Goal: Task Accomplishment & Management: Complete application form

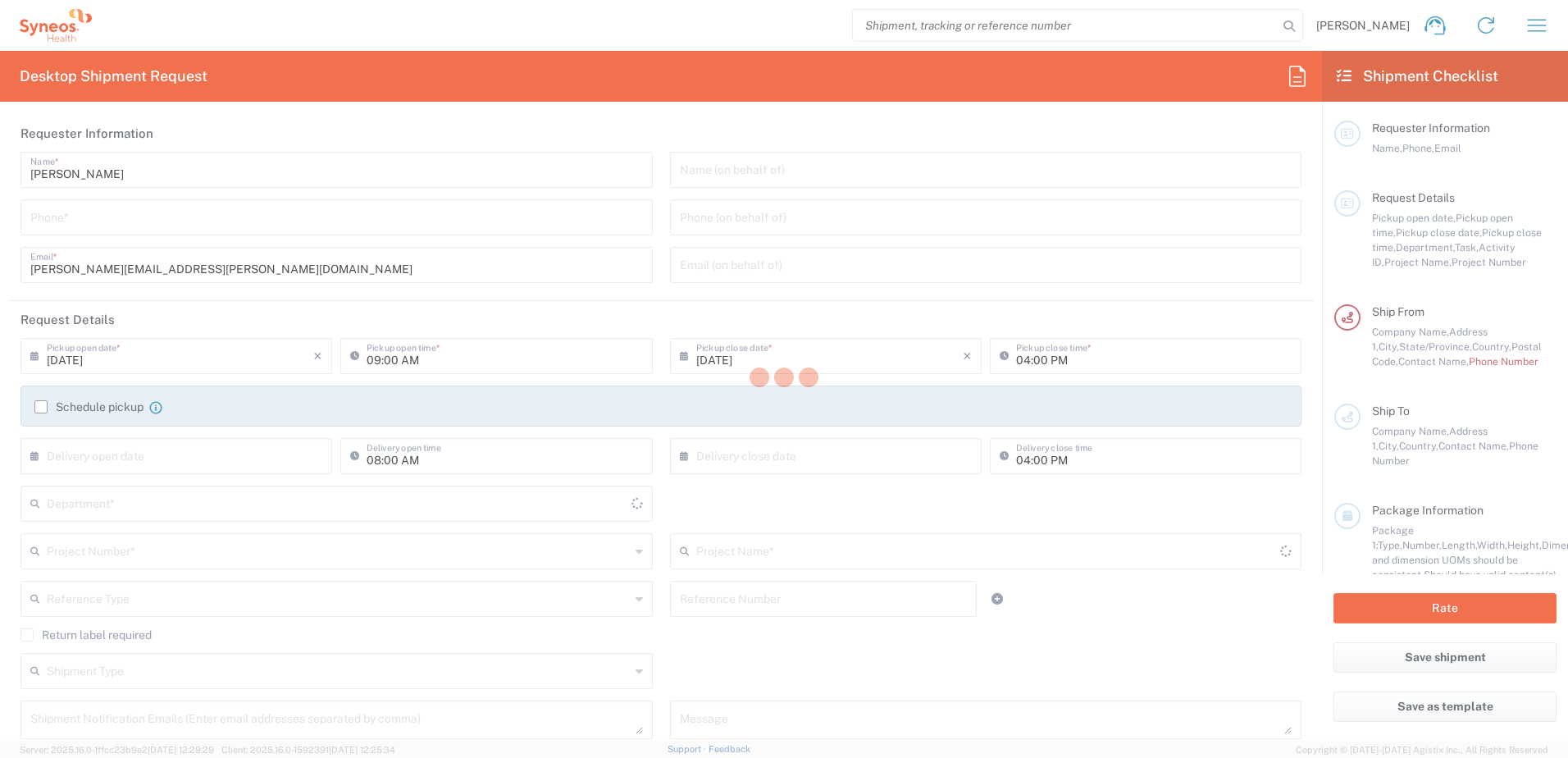
type input "3190"
type input "[US_STATE]"
type input "[GEOGRAPHIC_DATA]"
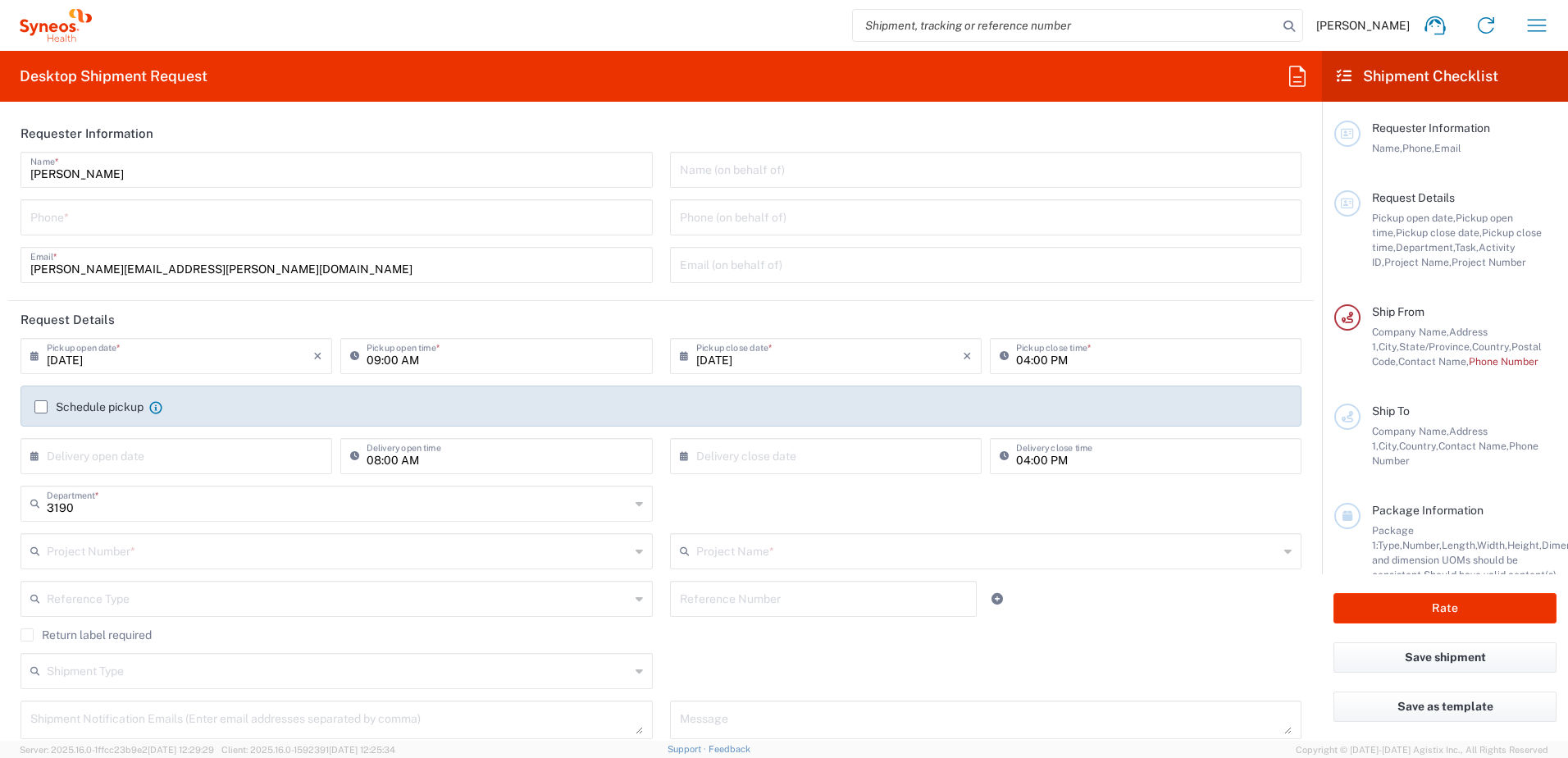
click at [81, 216] on input "tel" at bounding box center [337, 216] width 613 height 29
type input "[PERSON_NAME] Rsrch Grp ([GEOGRAPHIC_DATA]) In"
type input "3035422248"
click at [716, 364] on input "[DATE]" at bounding box center [830, 355] width 267 height 29
click at [860, 479] on span "15" at bounding box center [868, 481] width 24 height 23
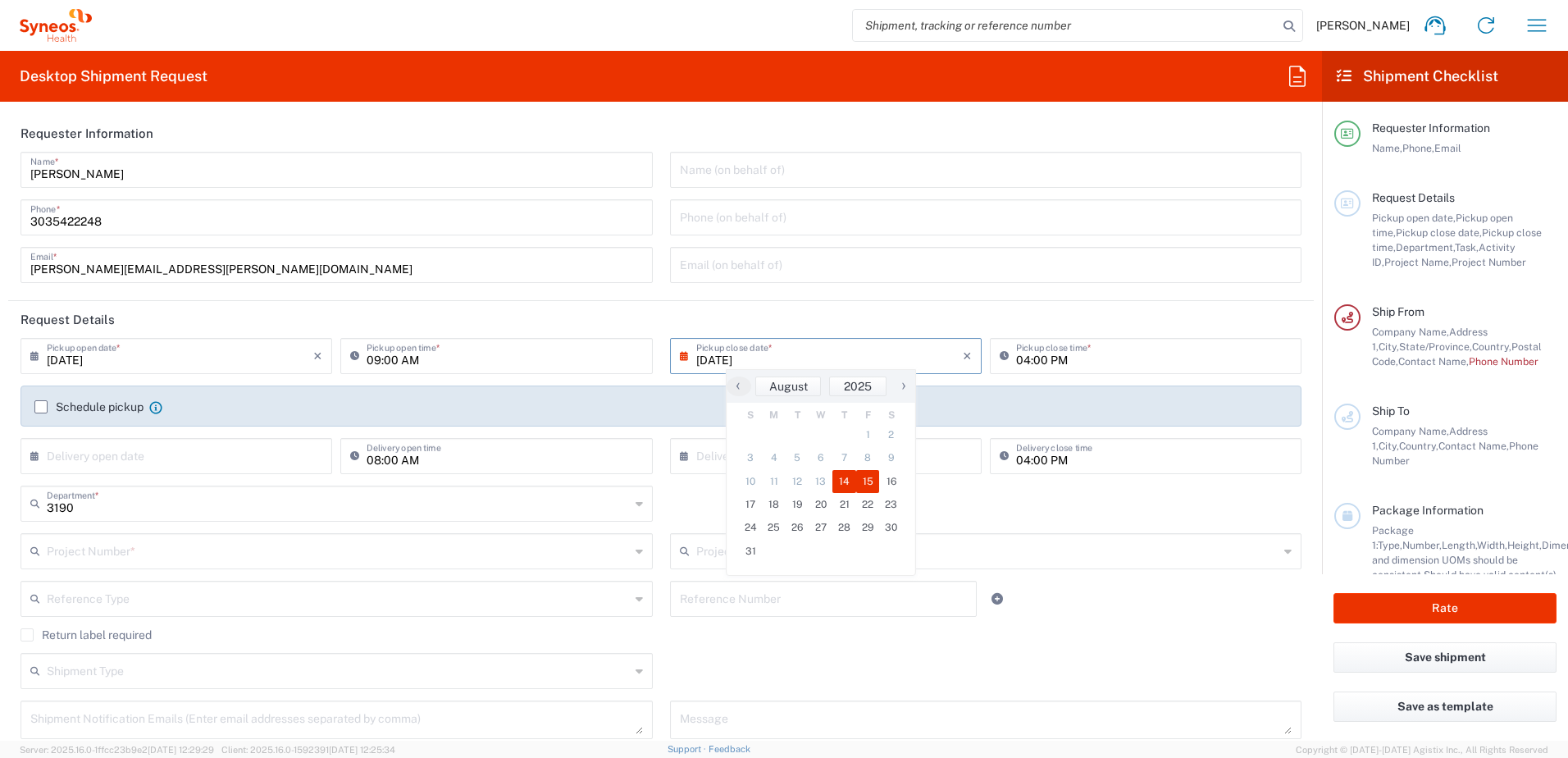
type input "[DATE]"
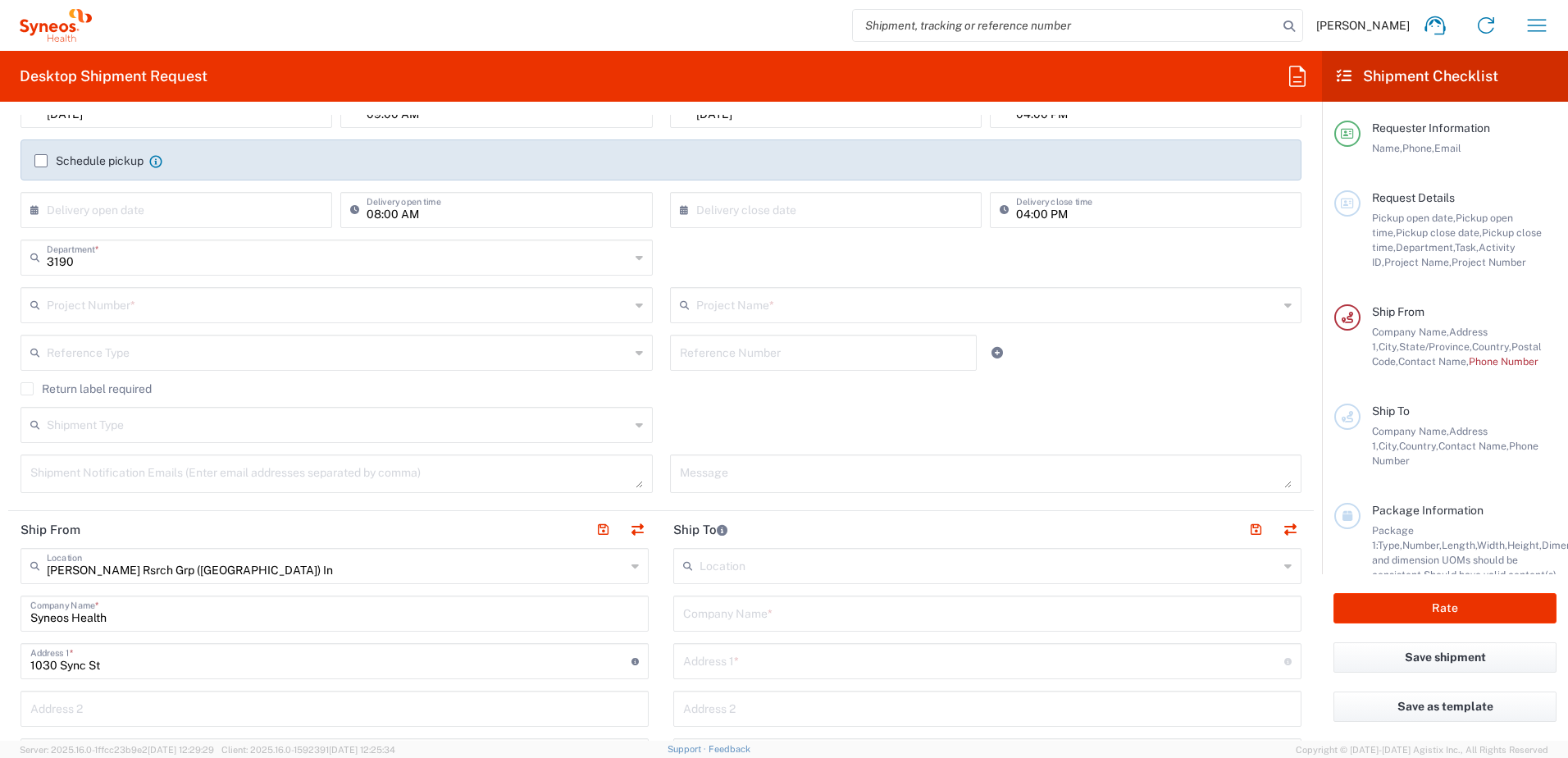
scroll to position [164, 0]
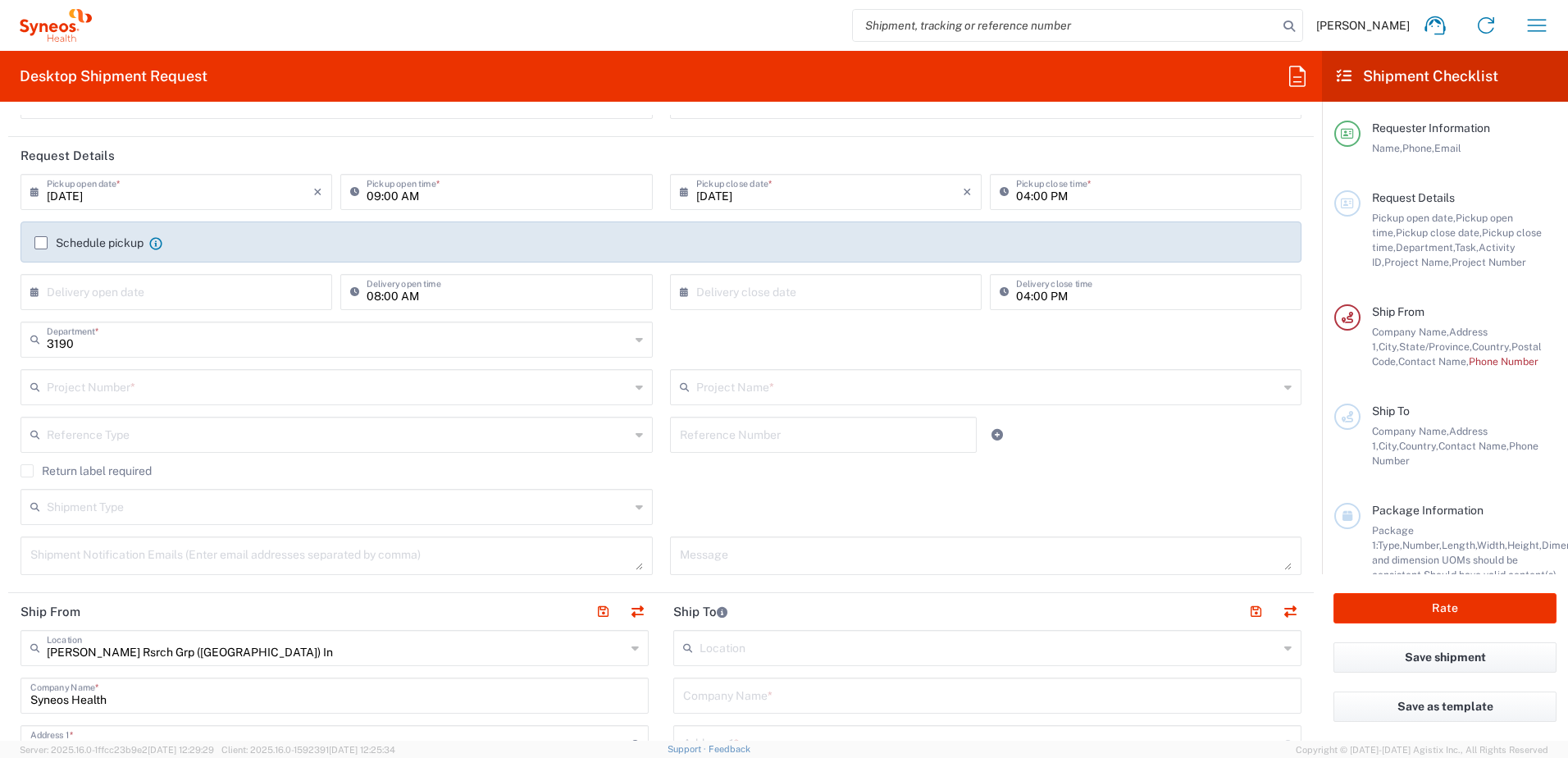
click at [144, 379] on input "text" at bounding box center [338, 386] width 583 height 29
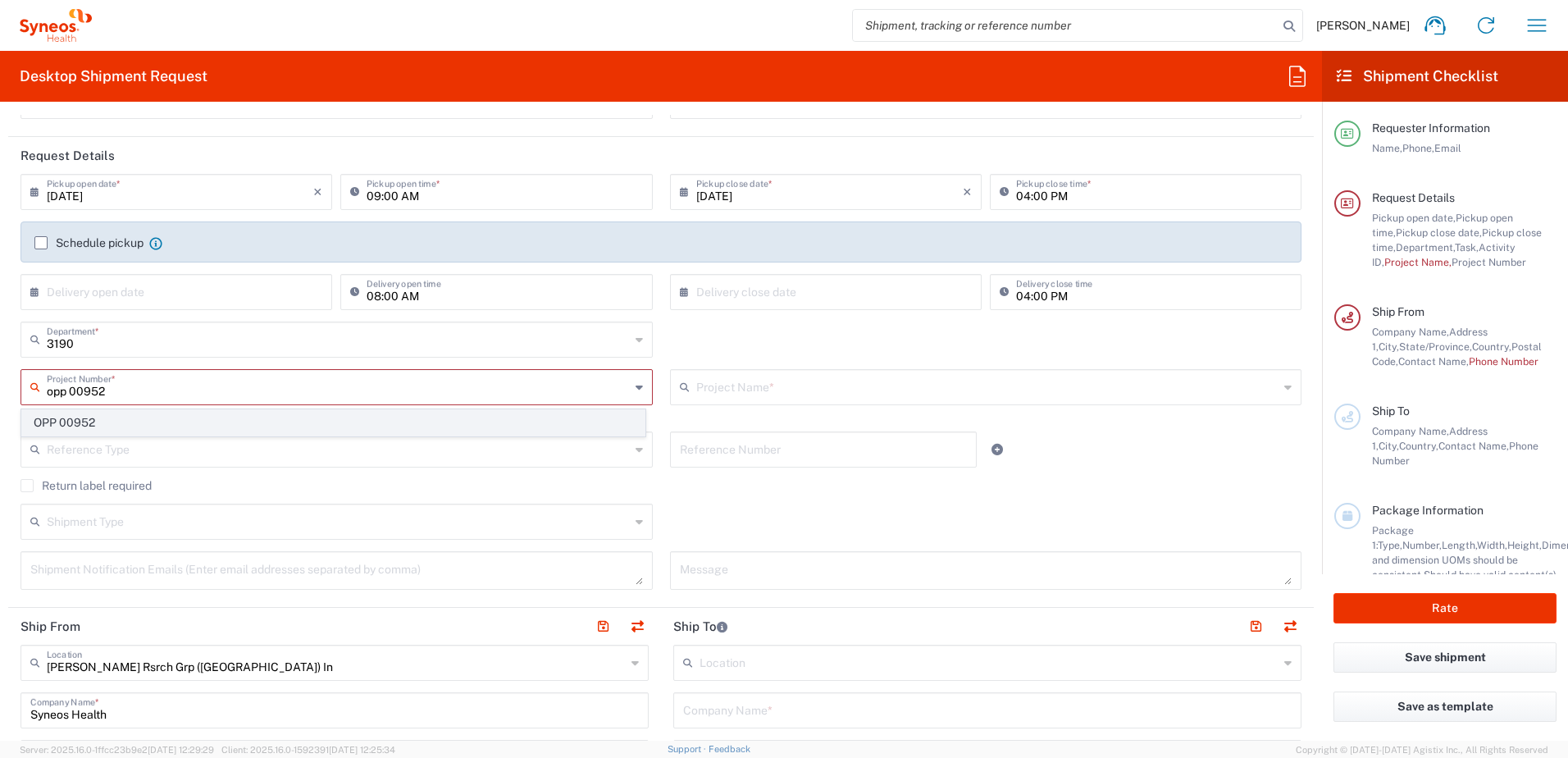
click at [120, 416] on span "OPP 00952" at bounding box center [333, 423] width 622 height 26
type input "OPP 00952"
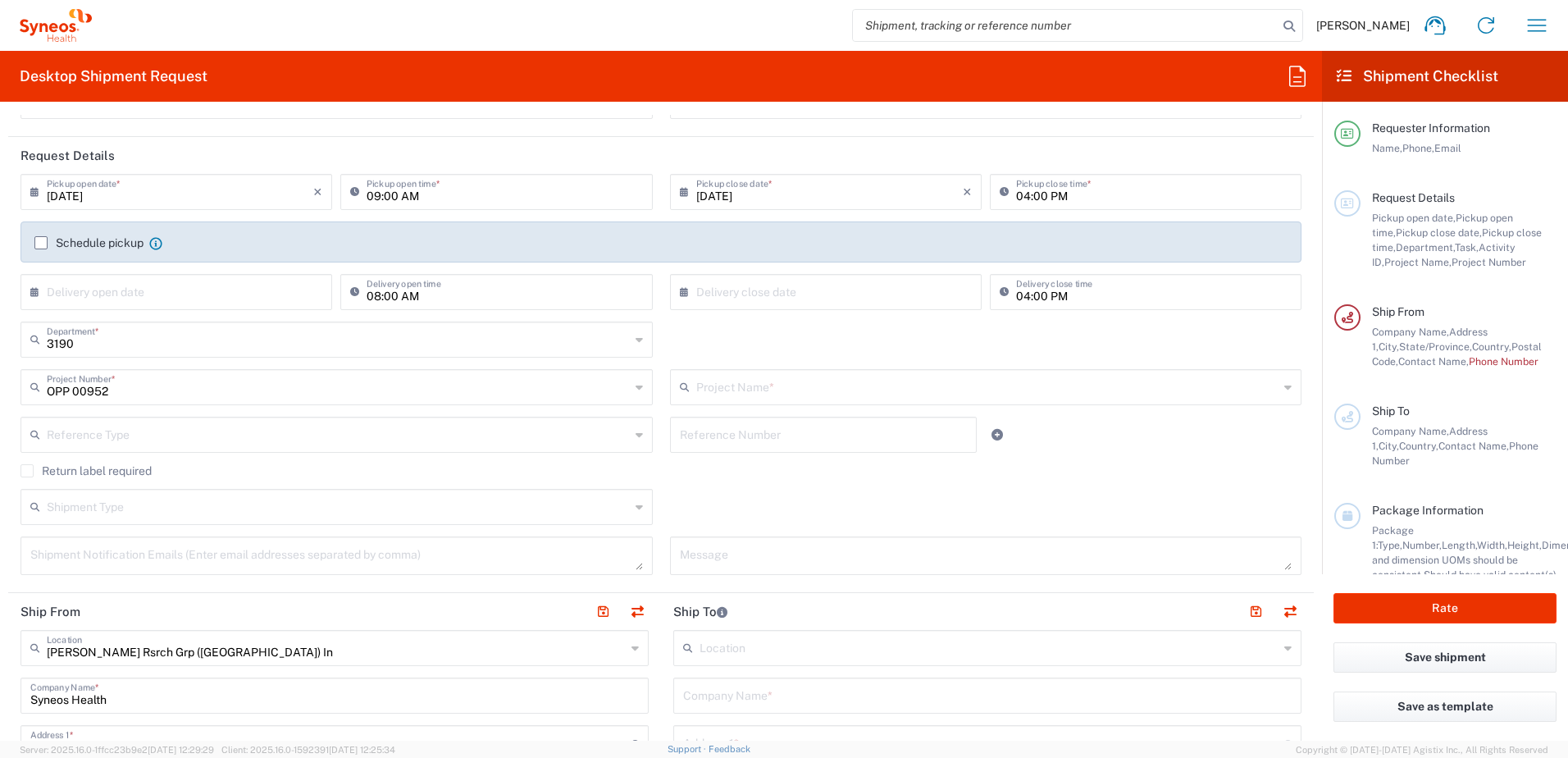
type input "802-WWC-006"
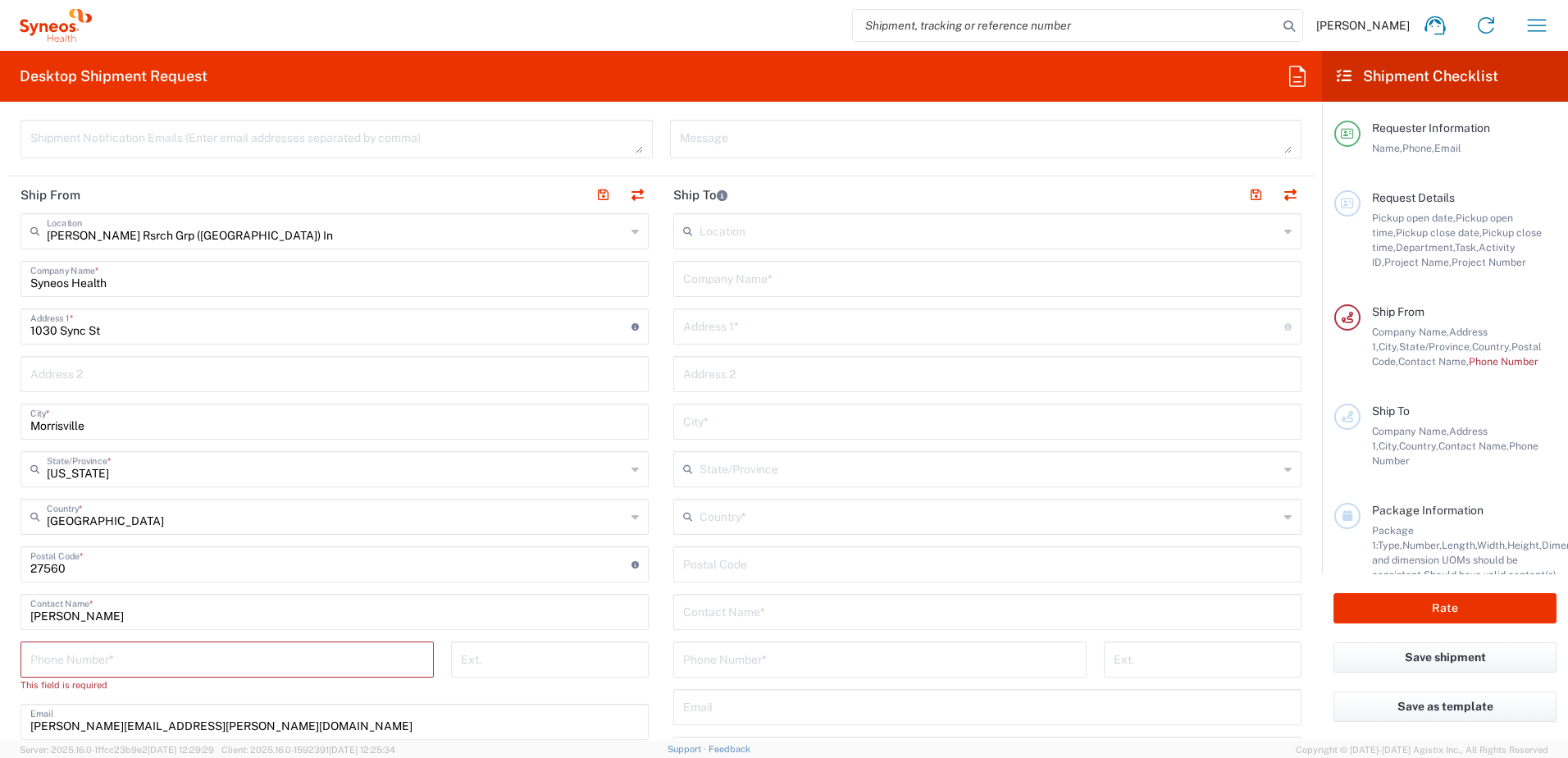
scroll to position [492, 0]
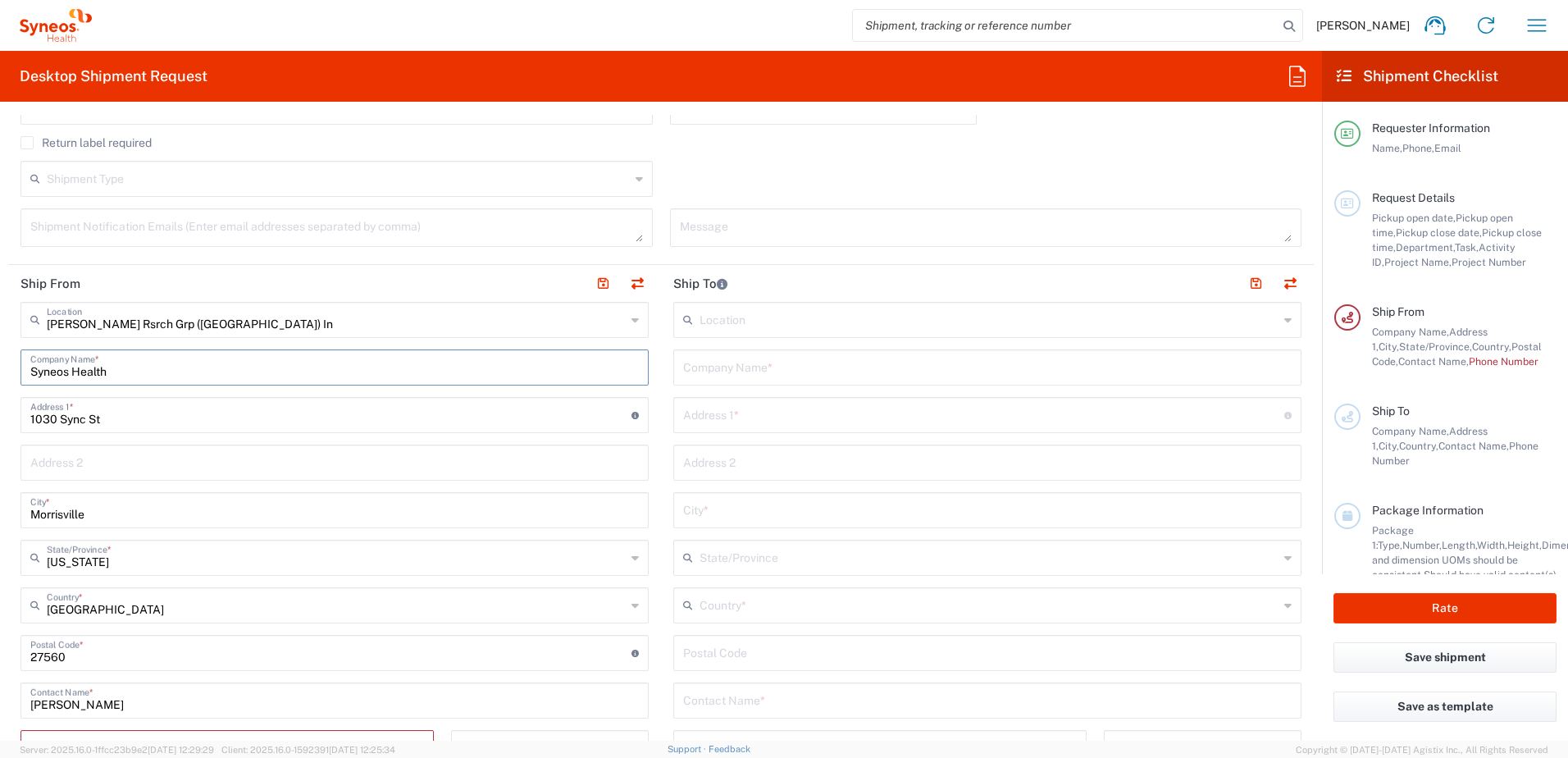
drag, startPoint x: 147, startPoint y: 371, endPoint x: -120, endPoint y: 387, distance: 267.5
click at [0, 387] on html "[PERSON_NAME] Home Shipment estimator Shipment tracking Desktop shipment reques…" at bounding box center [784, 379] width 1568 height 758
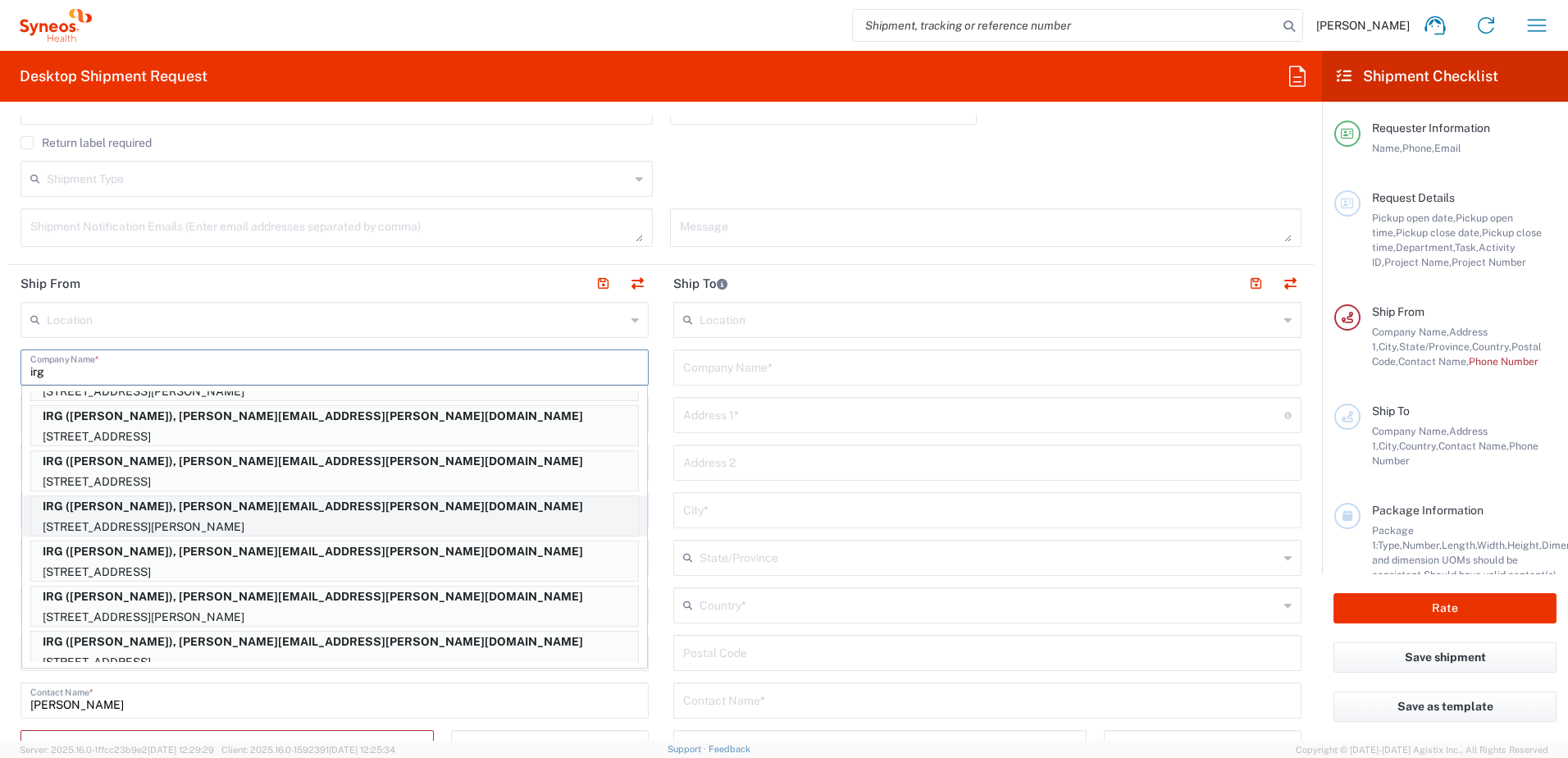
scroll to position [82, 0]
click at [186, 549] on p "IRG ([PERSON_NAME]), [PERSON_NAME][EMAIL_ADDRESS][PERSON_NAME][DOMAIN_NAME]" at bounding box center [334, 550] width 607 height 21
type input "IRG"
type input "1 TEL CIRCLE"
type input "BENNINGTON"
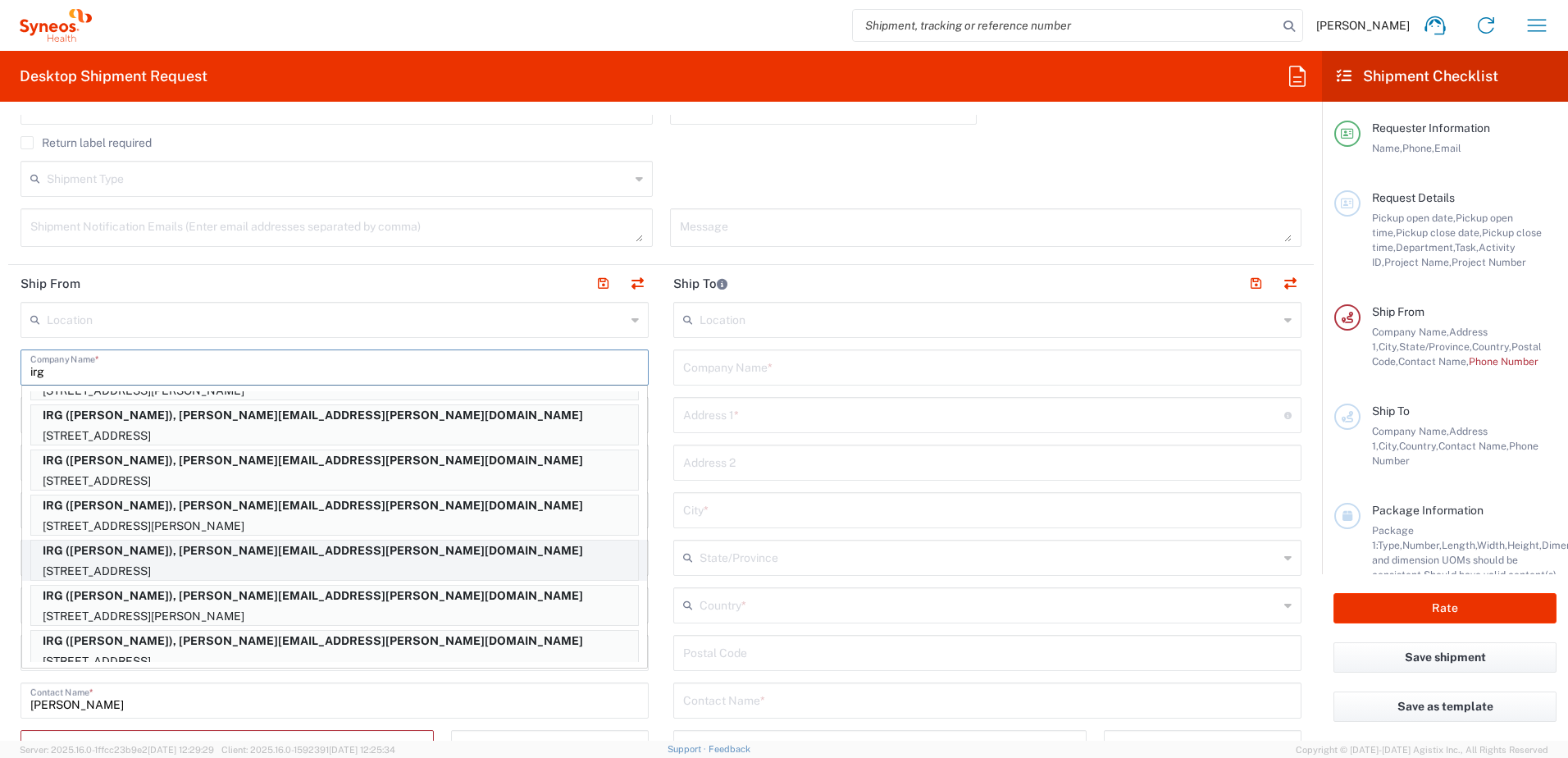
type input "[US_STATE]"
type input "05201"
type input "[PERSON_NAME]"
type input "7724753611"
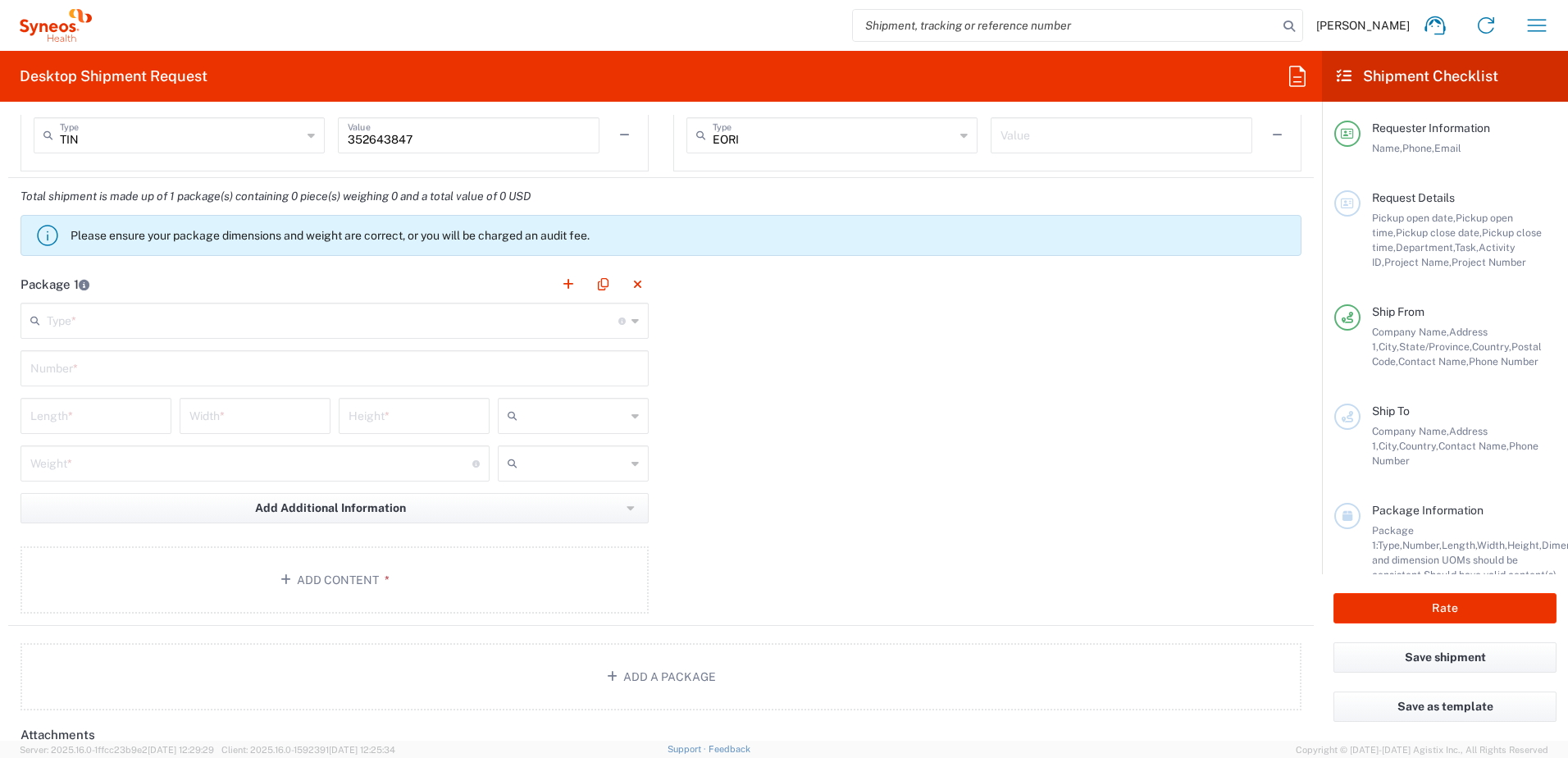
scroll to position [1312, 0]
click at [141, 328] on input "text" at bounding box center [332, 319] width 572 height 29
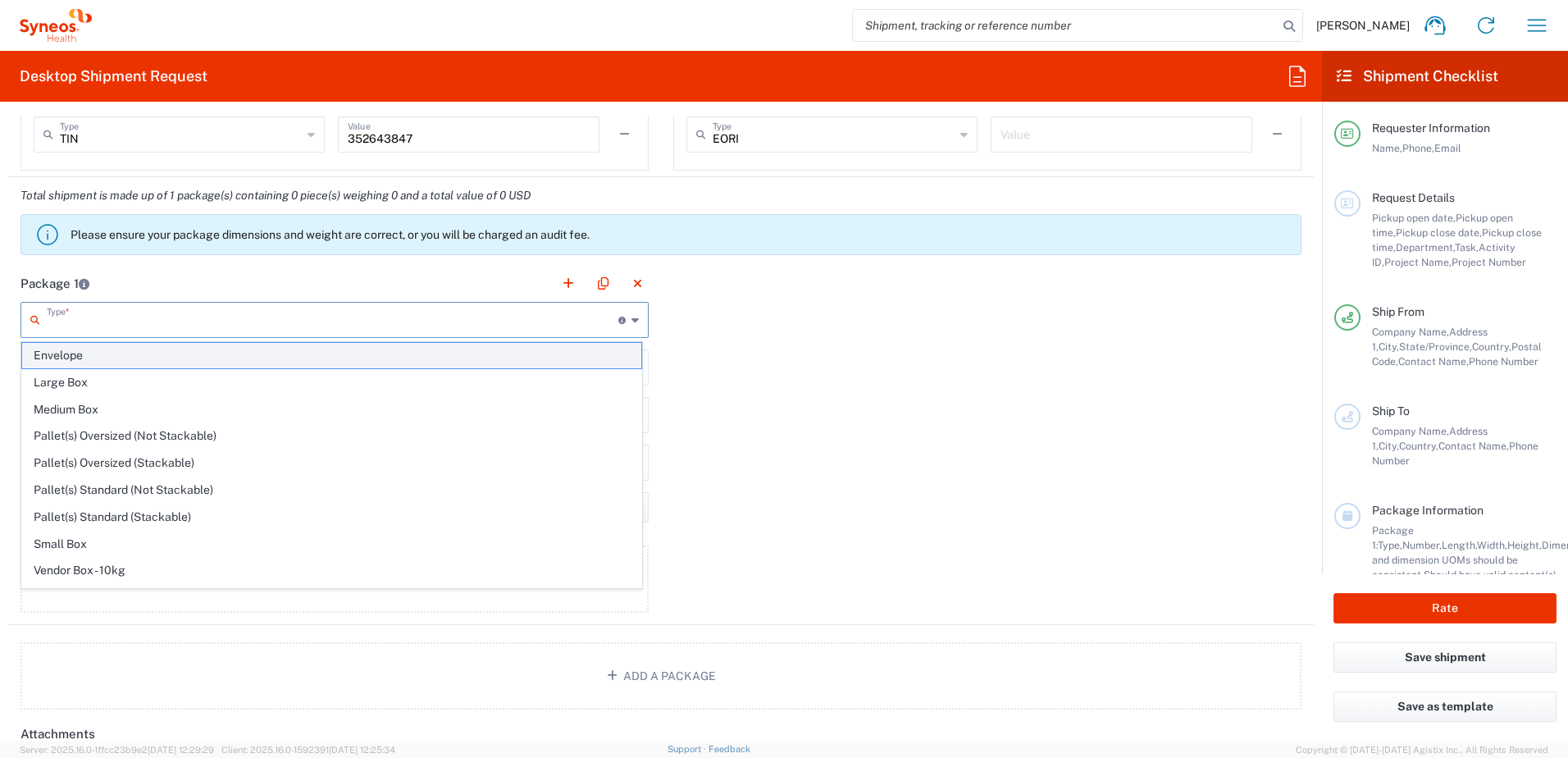
click at [117, 357] on span "Envelope" at bounding box center [332, 355] width 619 height 26
type input "Envelope"
type input "1"
type input "9.5"
type input "12.5"
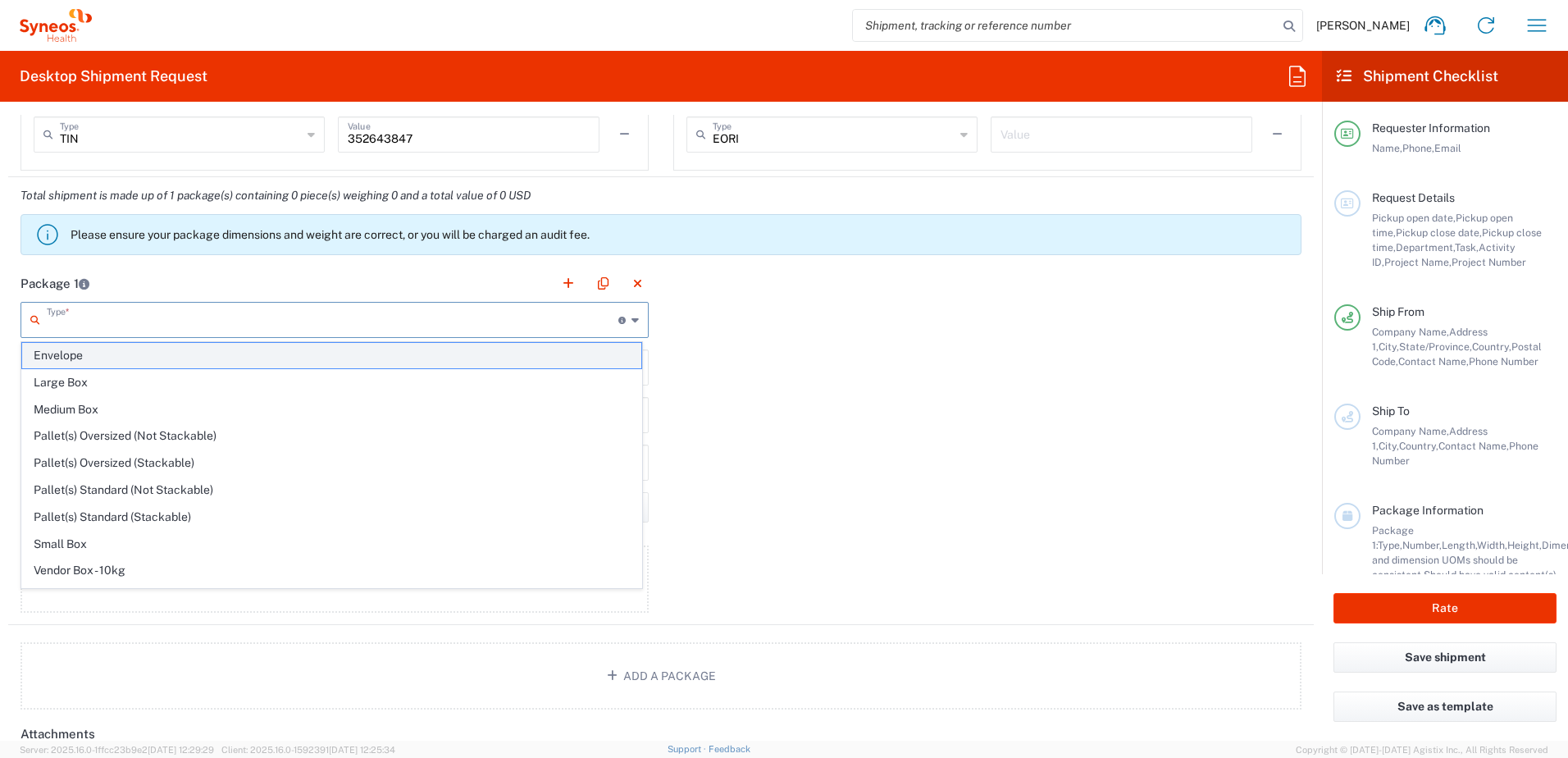
type input "0.25"
type input "in"
type input "0.45"
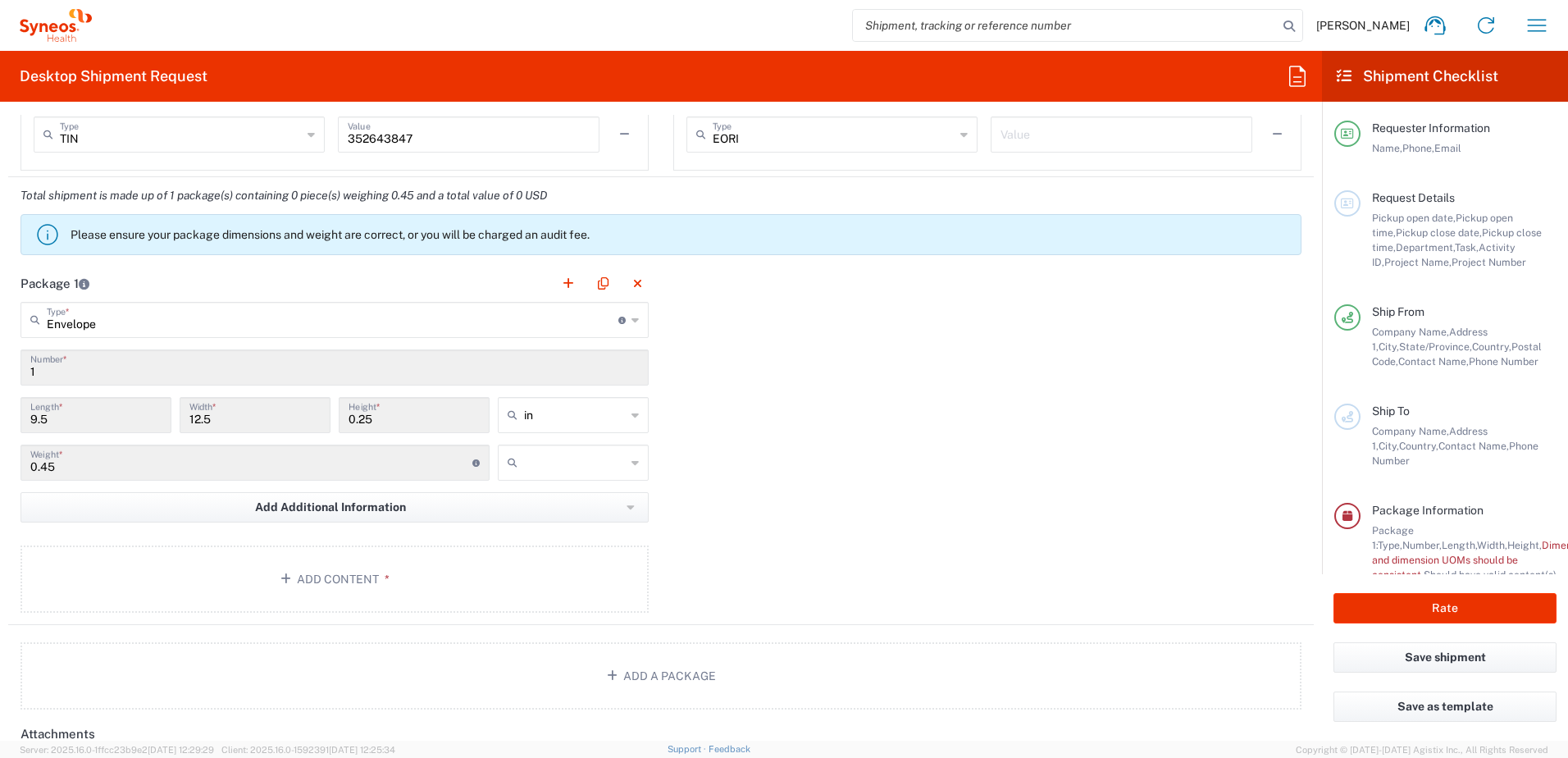
click at [587, 461] on input "text" at bounding box center [574, 462] width 102 height 26
click at [552, 521] on span "lbs" at bounding box center [567, 526] width 146 height 26
type input "lbs"
click at [404, 574] on button "Add Content *" at bounding box center [334, 579] width 628 height 68
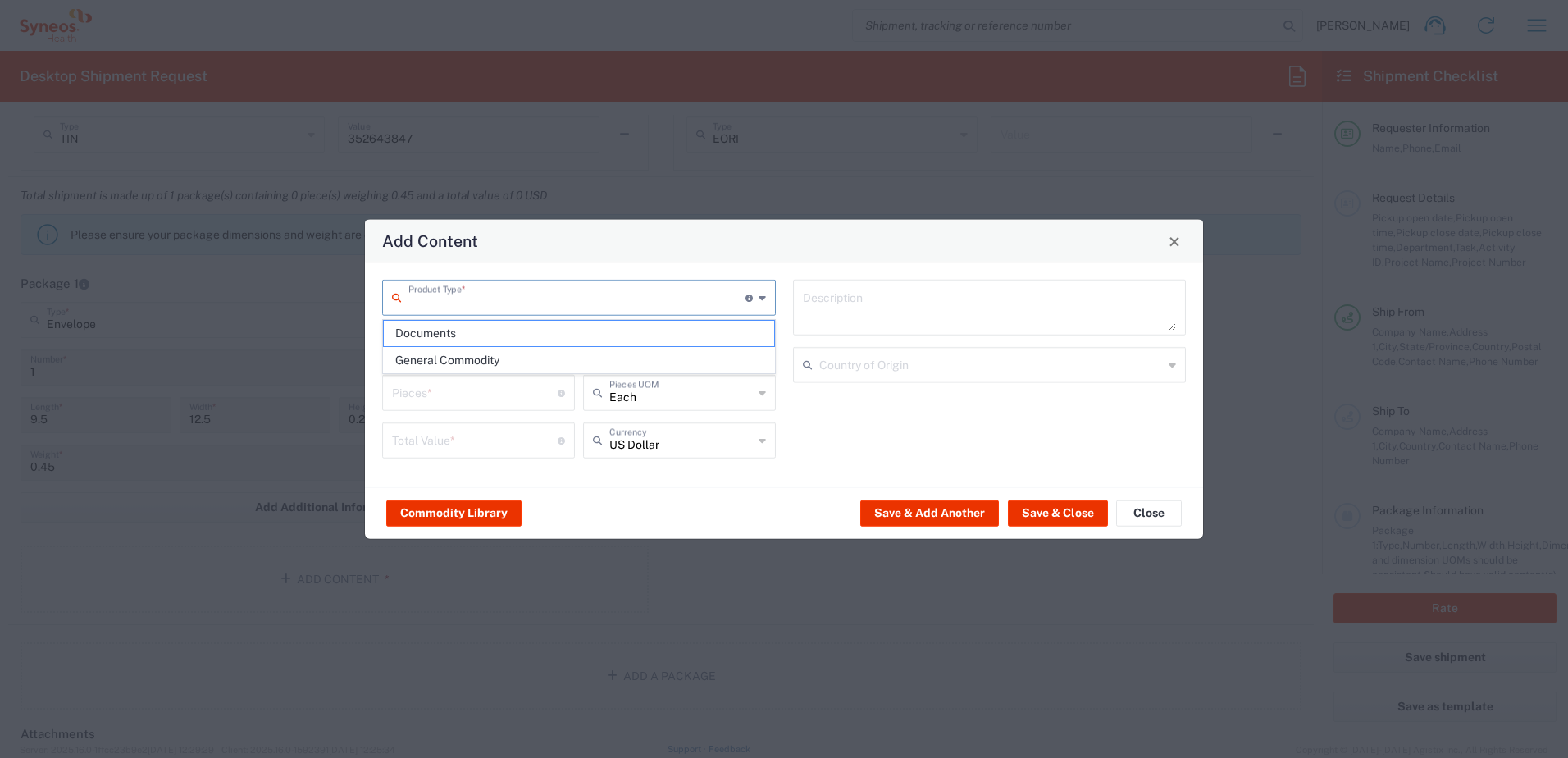
click at [550, 297] on input "text" at bounding box center [577, 297] width 337 height 29
click at [493, 337] on span "Documents" at bounding box center [578, 333] width 391 height 26
type input "Documents"
type input "1"
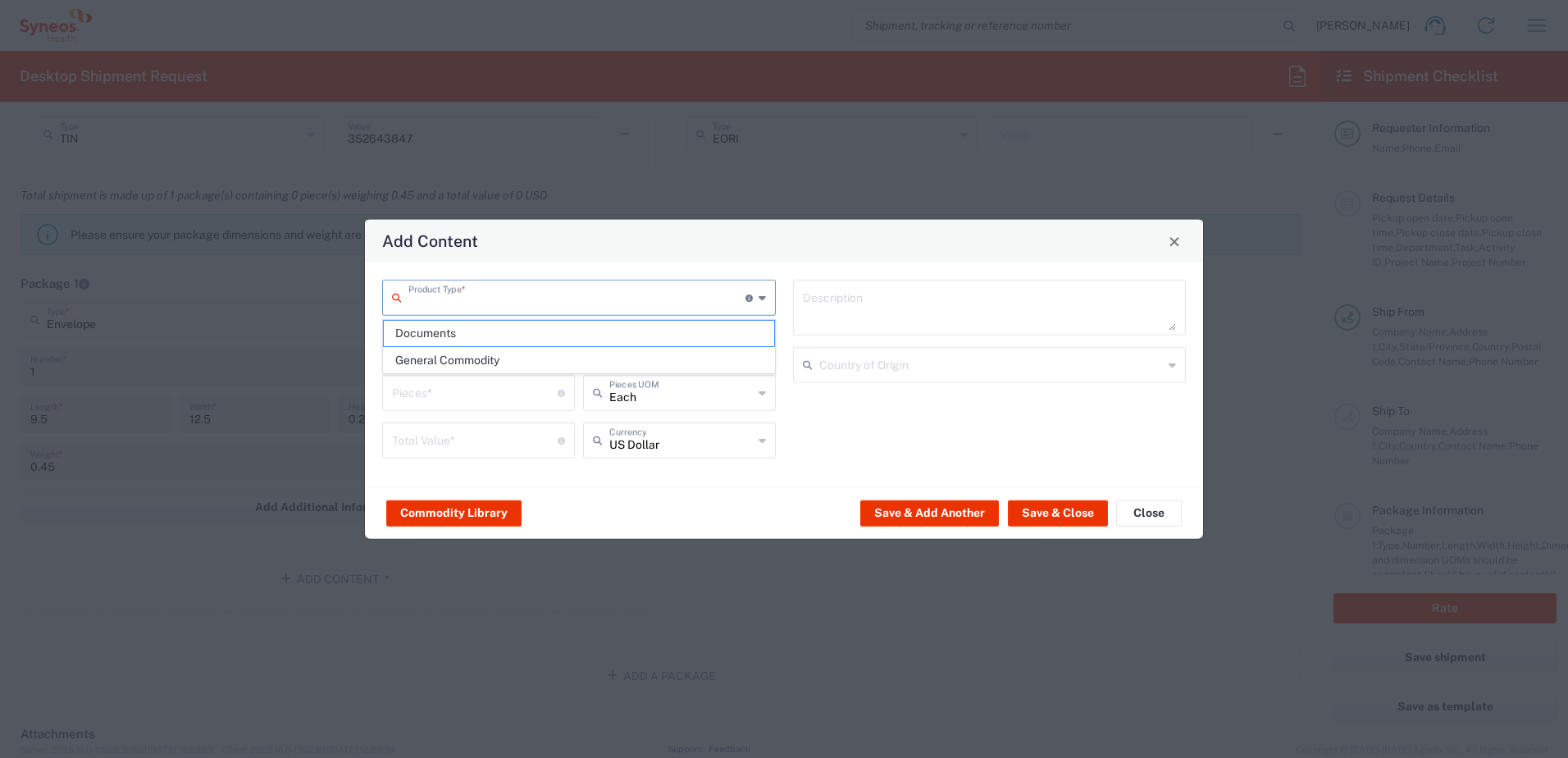
type input "1"
type textarea "Documents"
click at [1087, 510] on button "Save & Close" at bounding box center [1057, 512] width 100 height 26
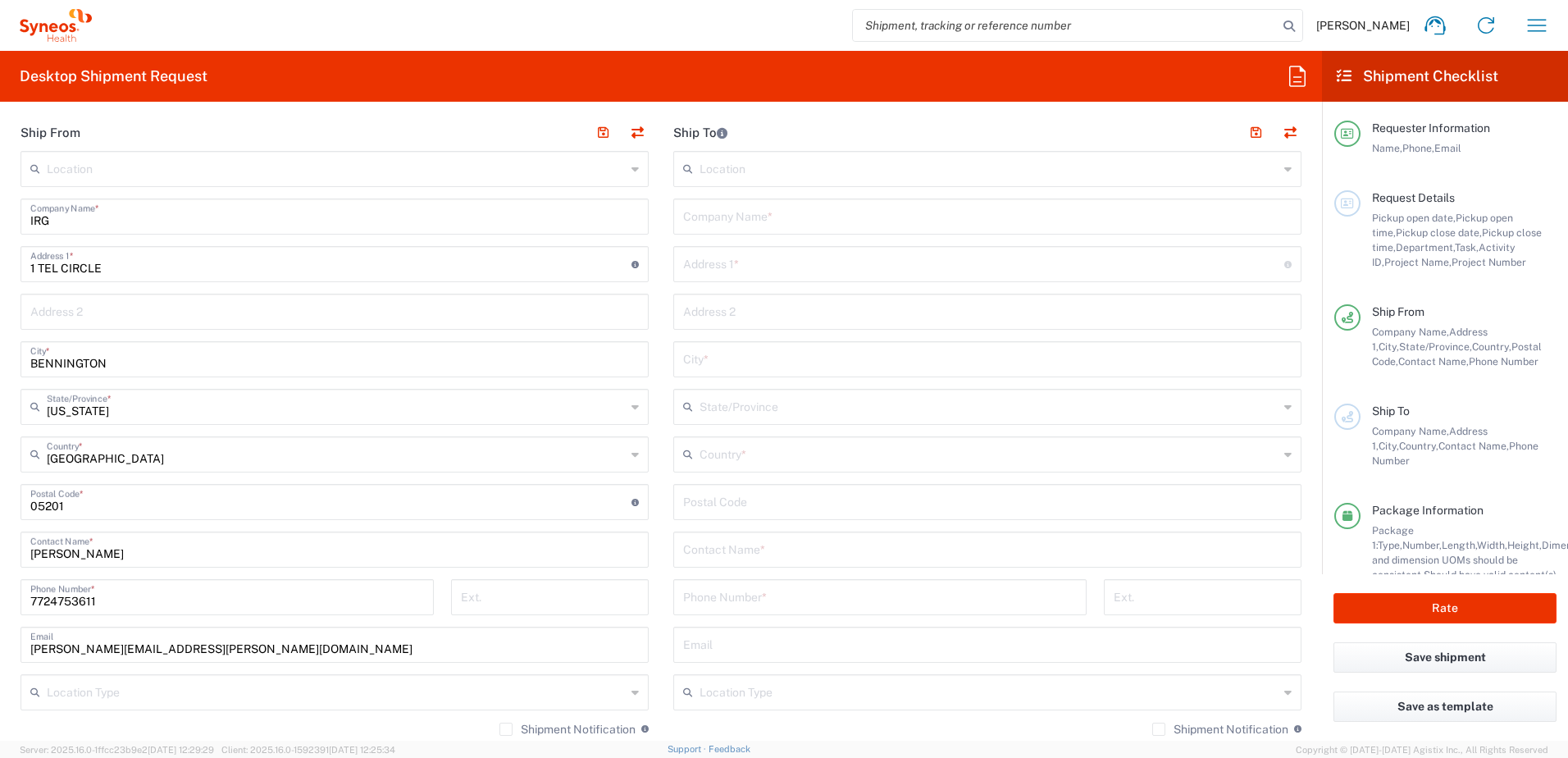
scroll to position [738, 0]
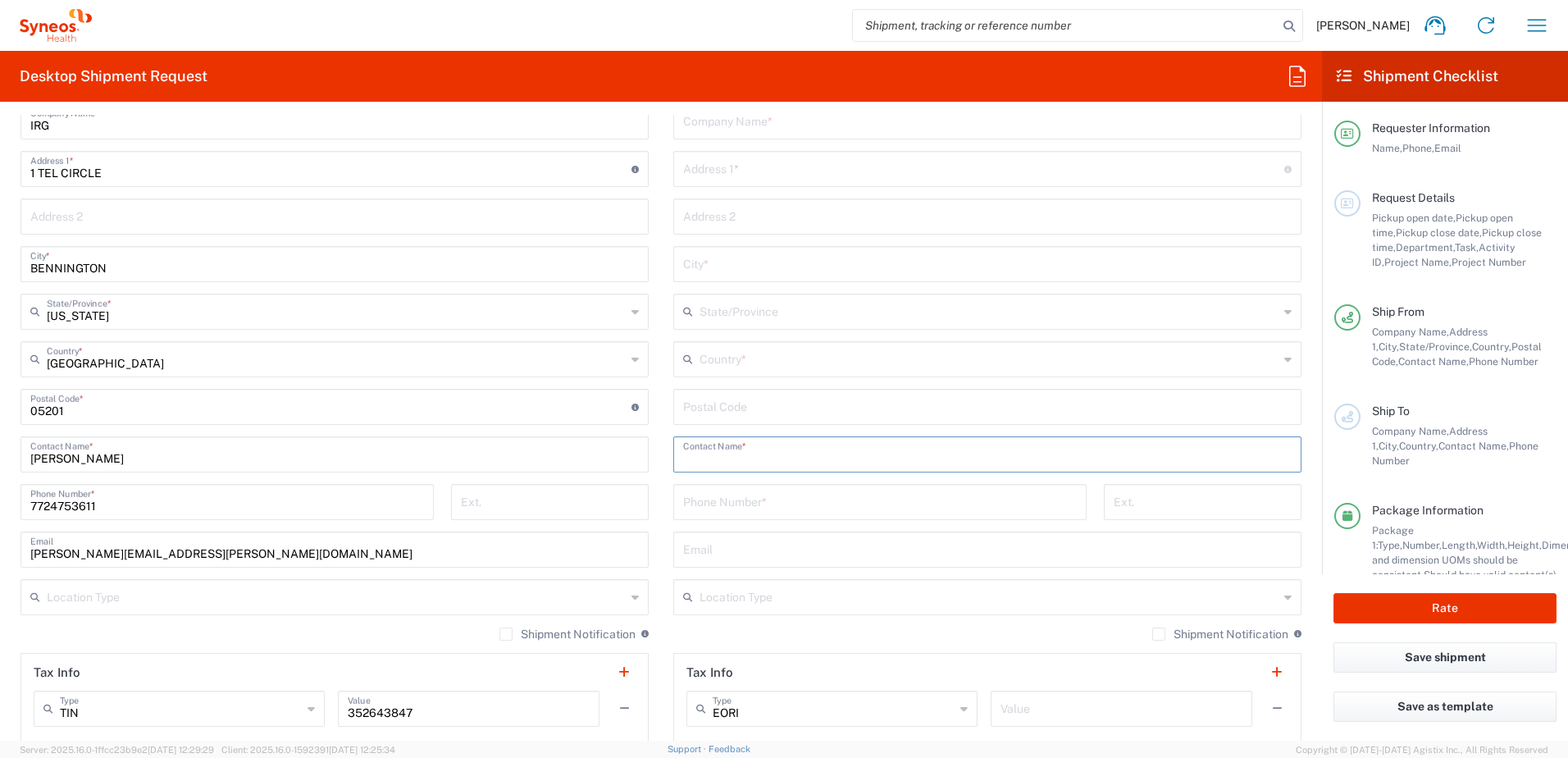
click at [790, 449] on input "text" at bounding box center [987, 453] width 608 height 29
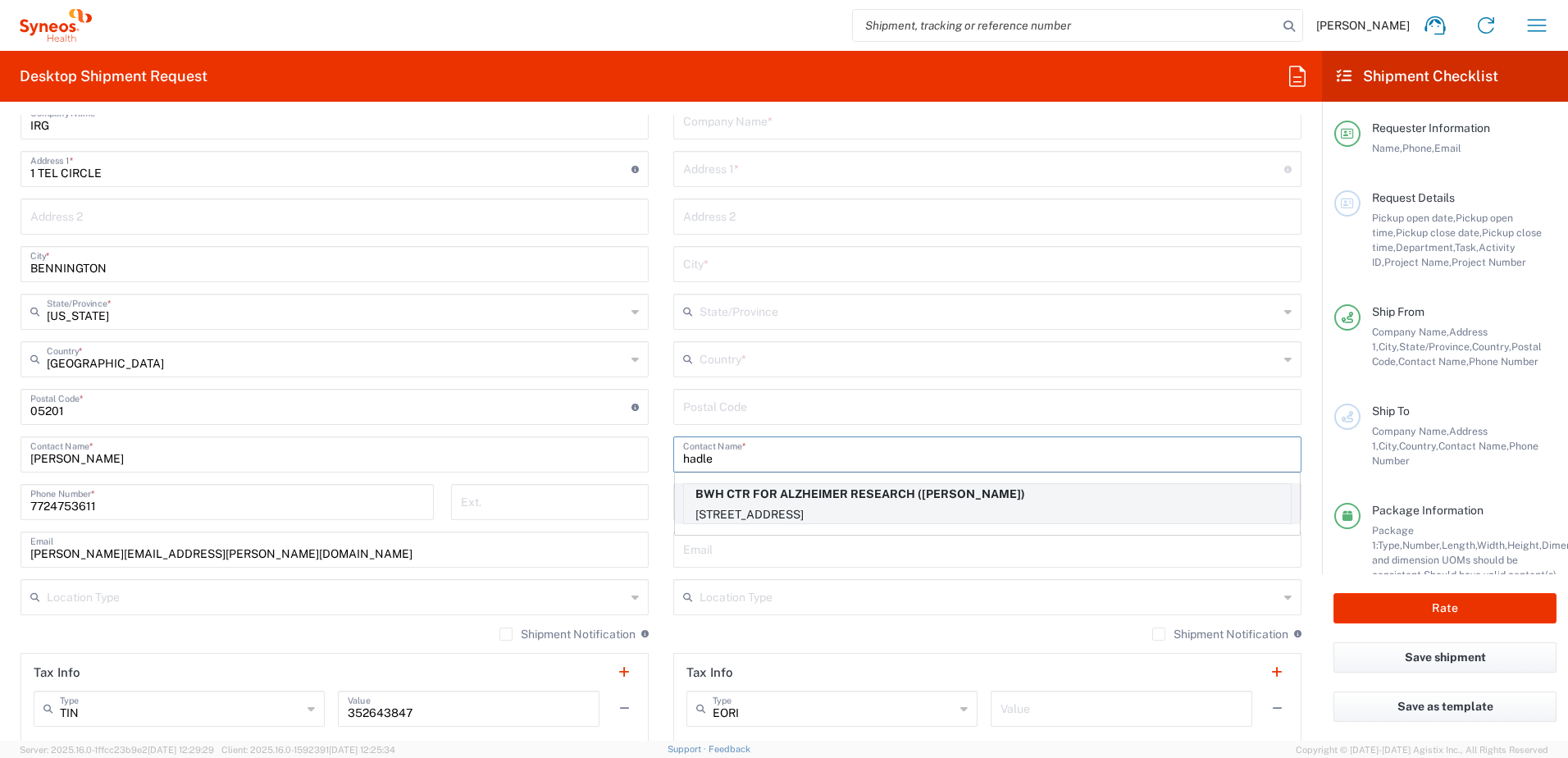
type input "hadle"
click at [807, 508] on p "[STREET_ADDRESS]" at bounding box center [987, 514] width 607 height 21
type input "BWH CTR FOR ALZHEIMER RESEARCH"
type input "[STREET_ADDRESS]"
type input "ROOM 1220"
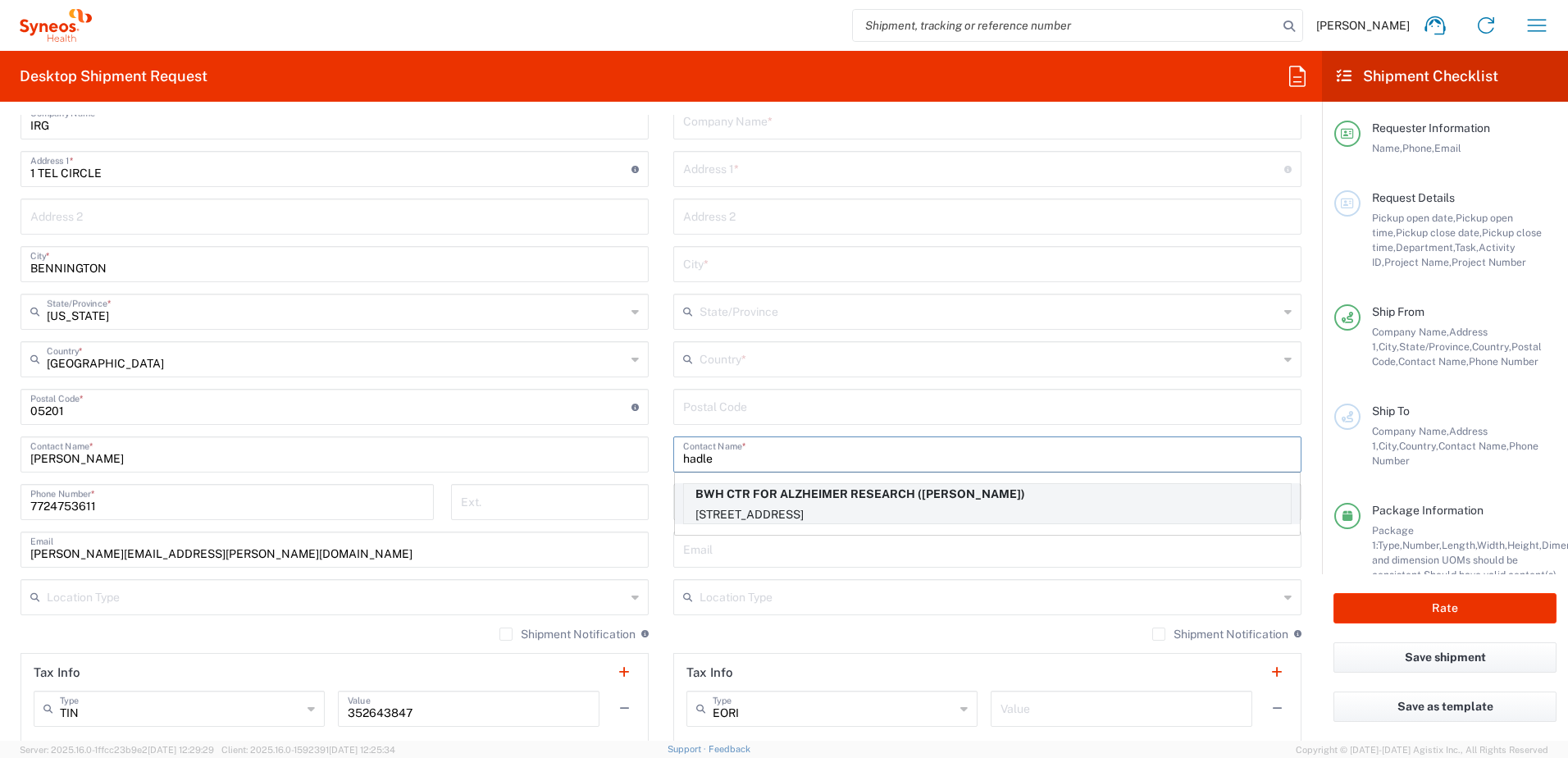
type input "[GEOGRAPHIC_DATA]"
type input "02115"
type input "[PERSON_NAME]"
type input "6177328516"
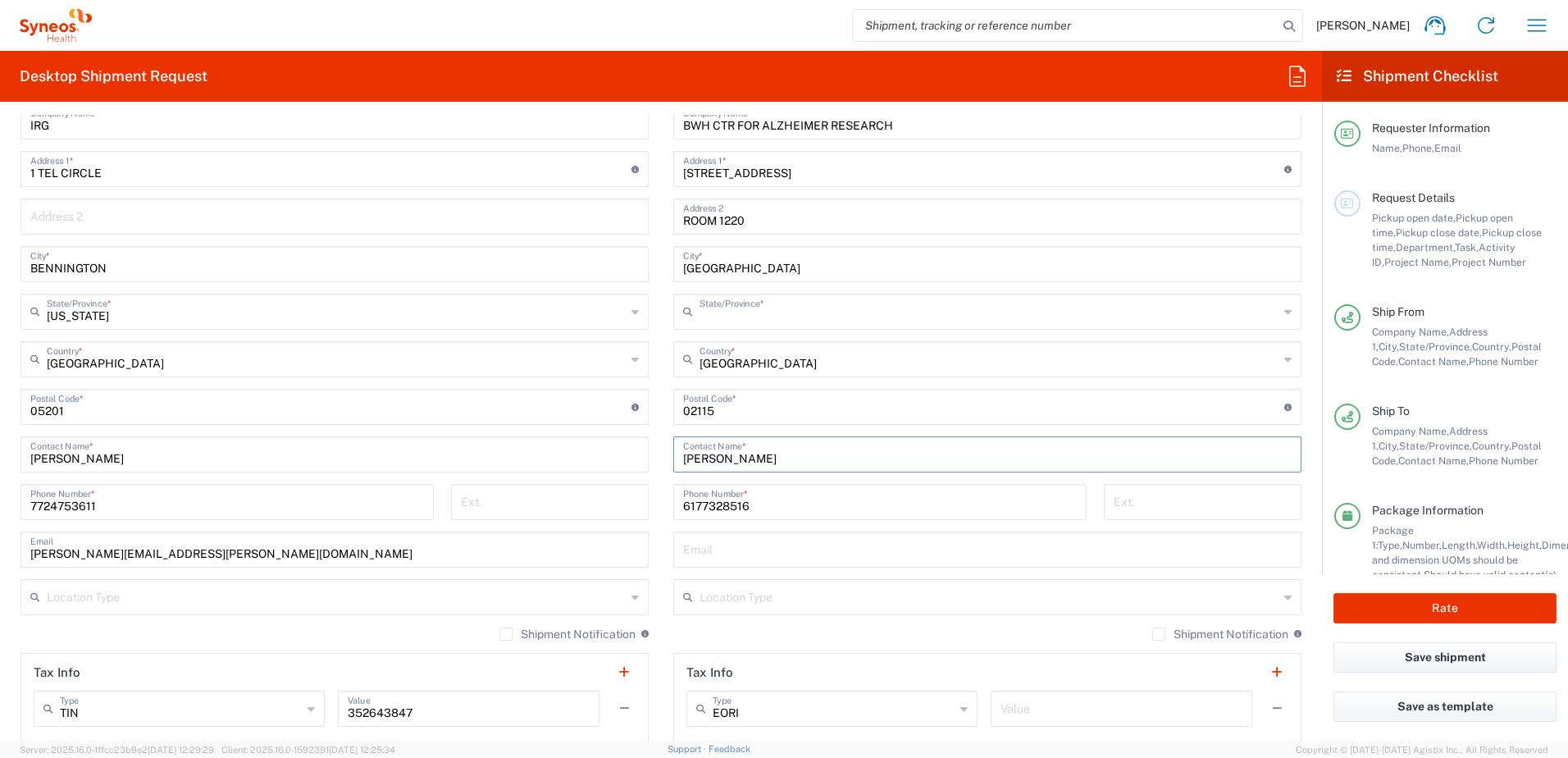
type input "[US_STATE]"
click at [1386, 610] on button "Rate" at bounding box center [1444, 608] width 223 height 31
type input "OPP 00952"
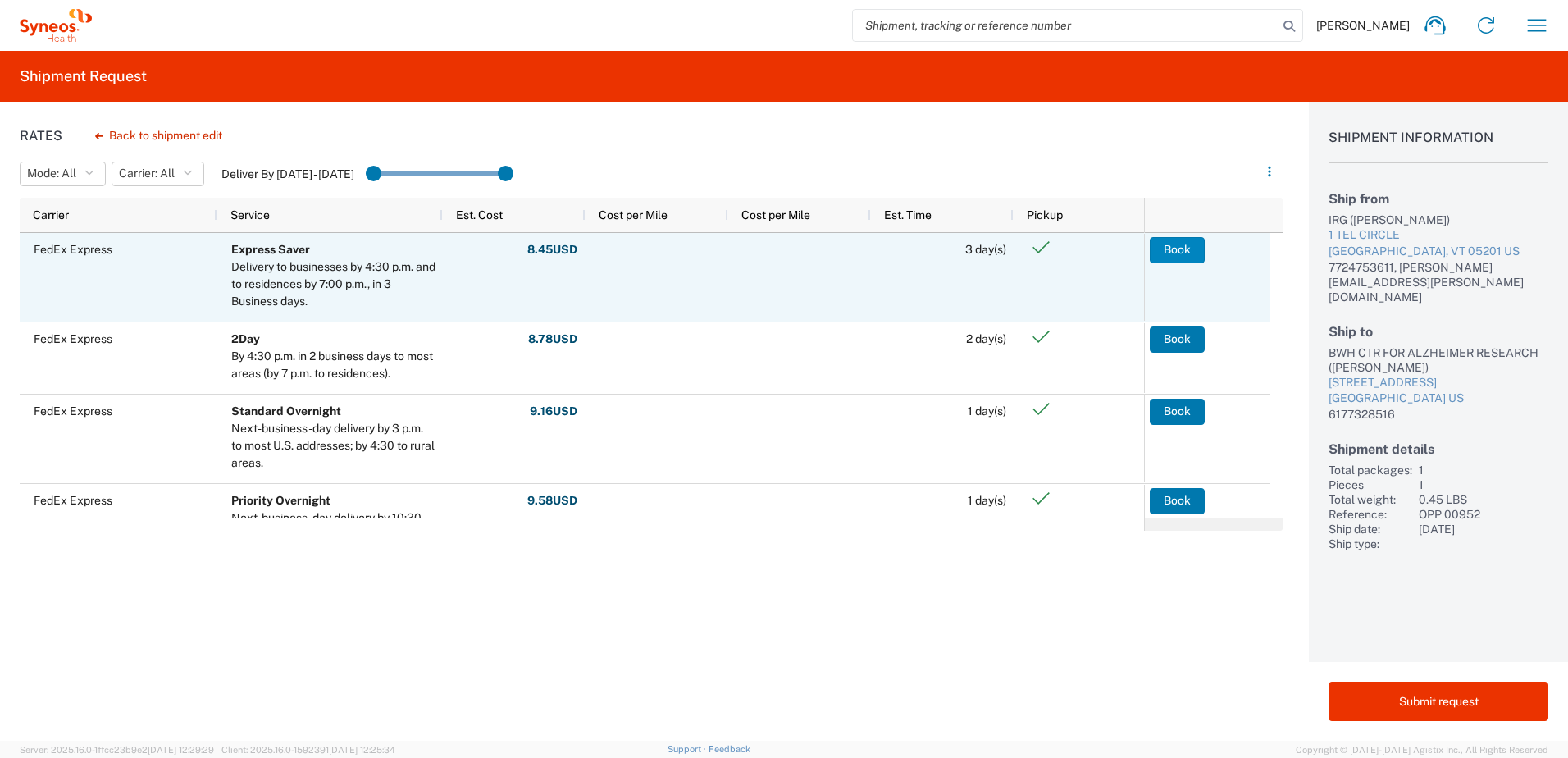
click at [1175, 244] on button "Book" at bounding box center [1177, 250] width 55 height 26
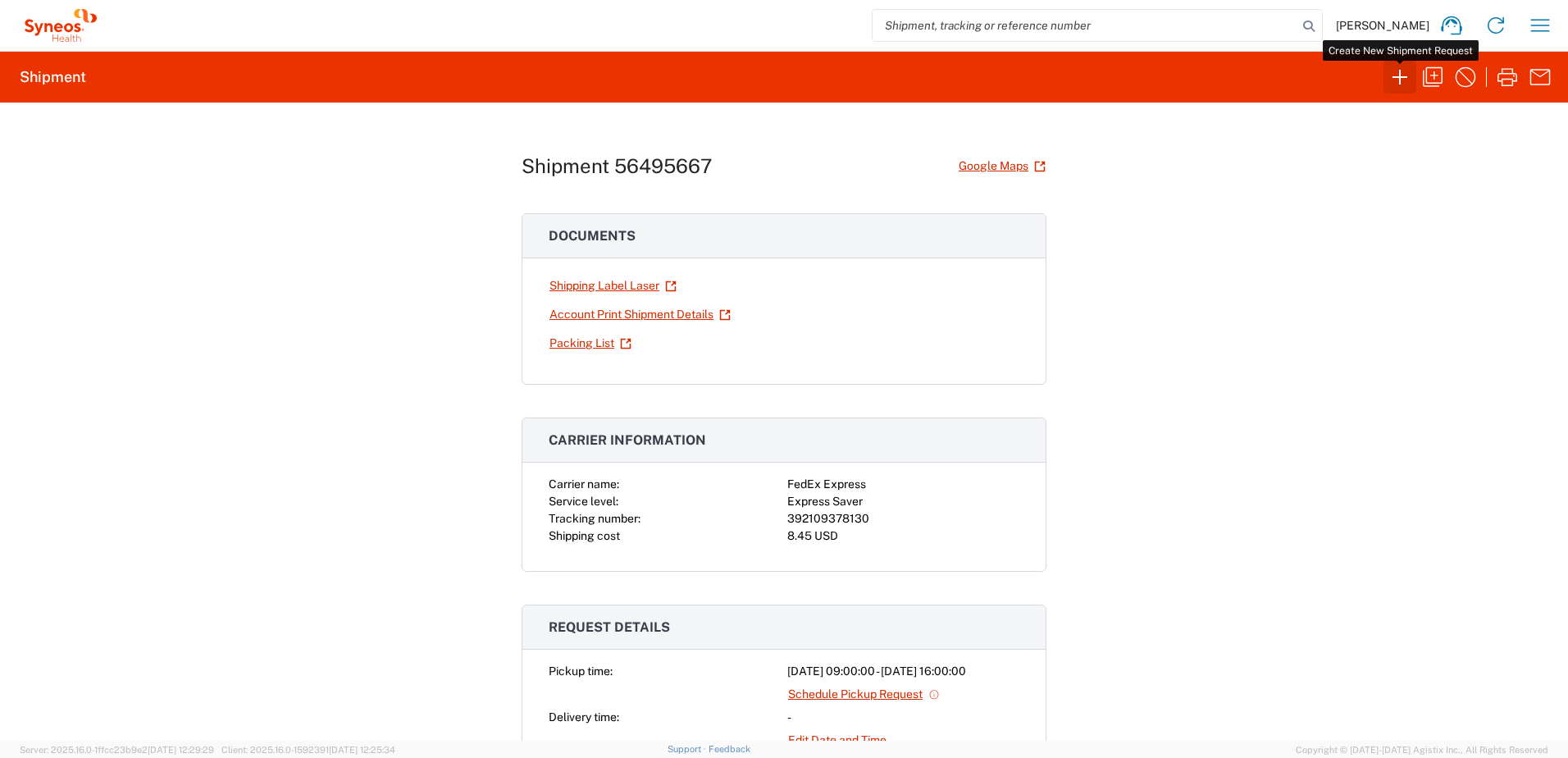
click at [1405, 83] on icon "button" at bounding box center [1400, 77] width 26 height 26
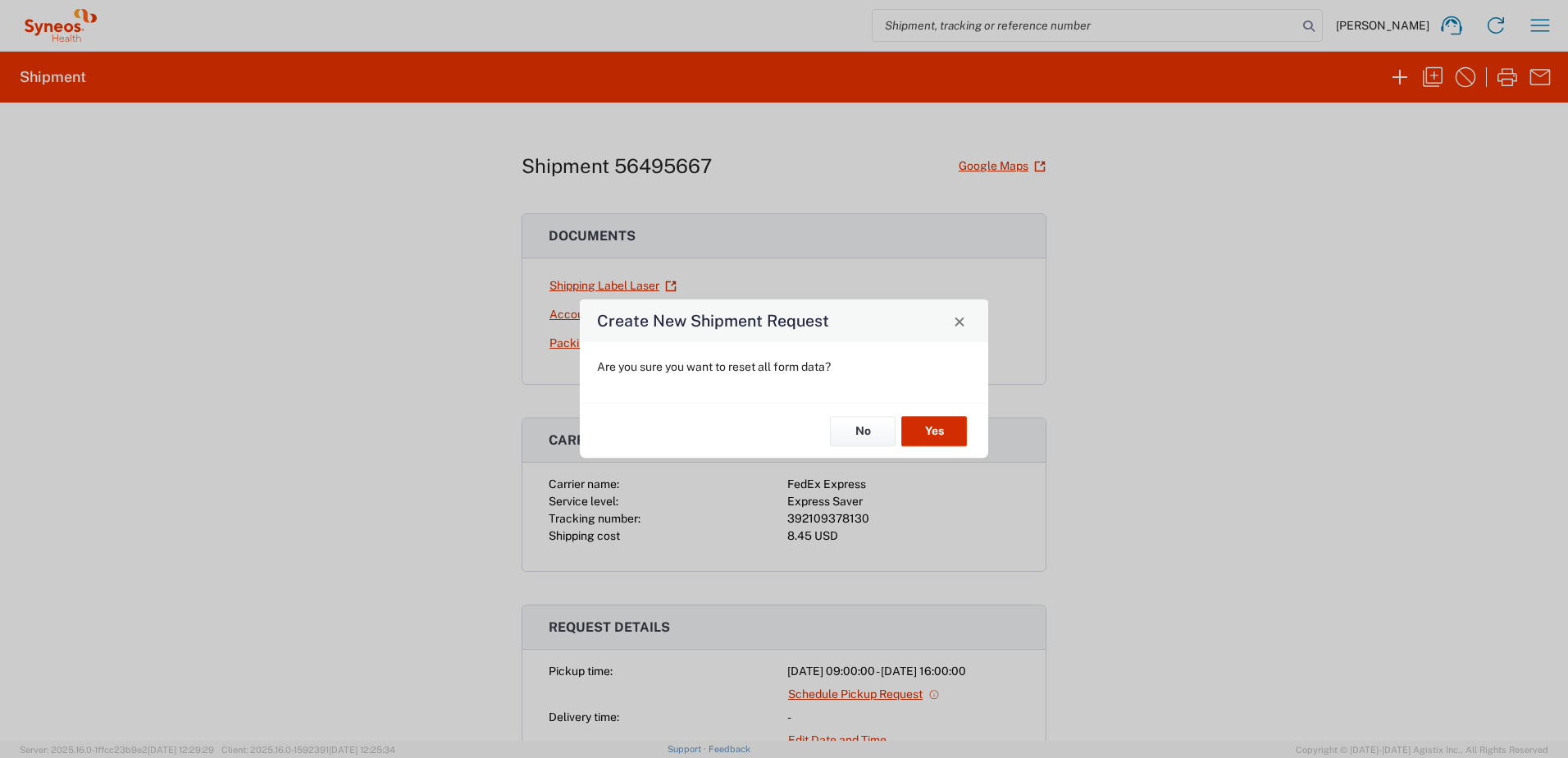
drag, startPoint x: 936, startPoint y: 434, endPoint x: 945, endPoint y: 429, distance: 10.3
click at [936, 433] on button "Yes" at bounding box center [933, 431] width 66 height 31
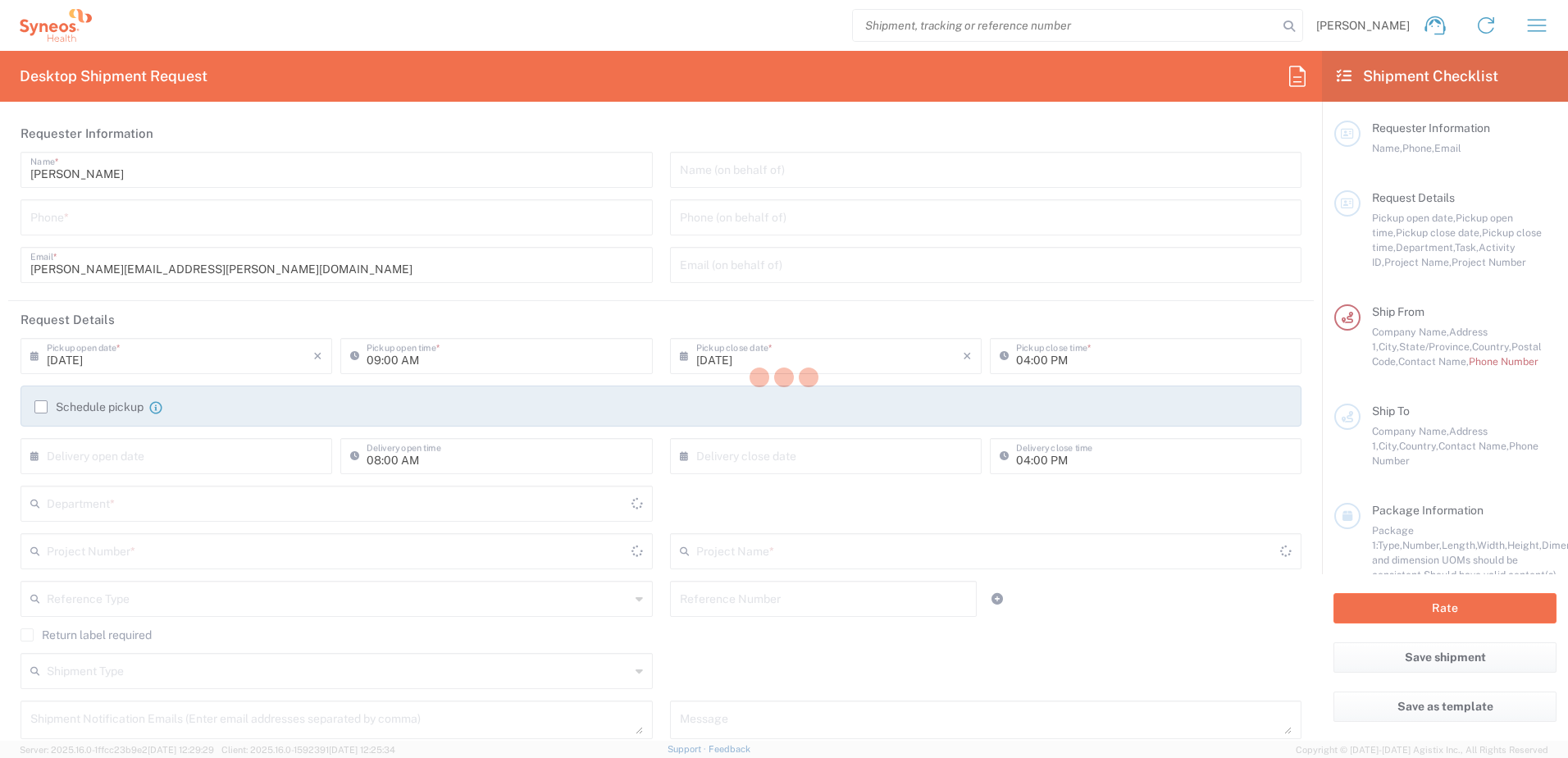
type input "3190"
type input "[US_STATE]"
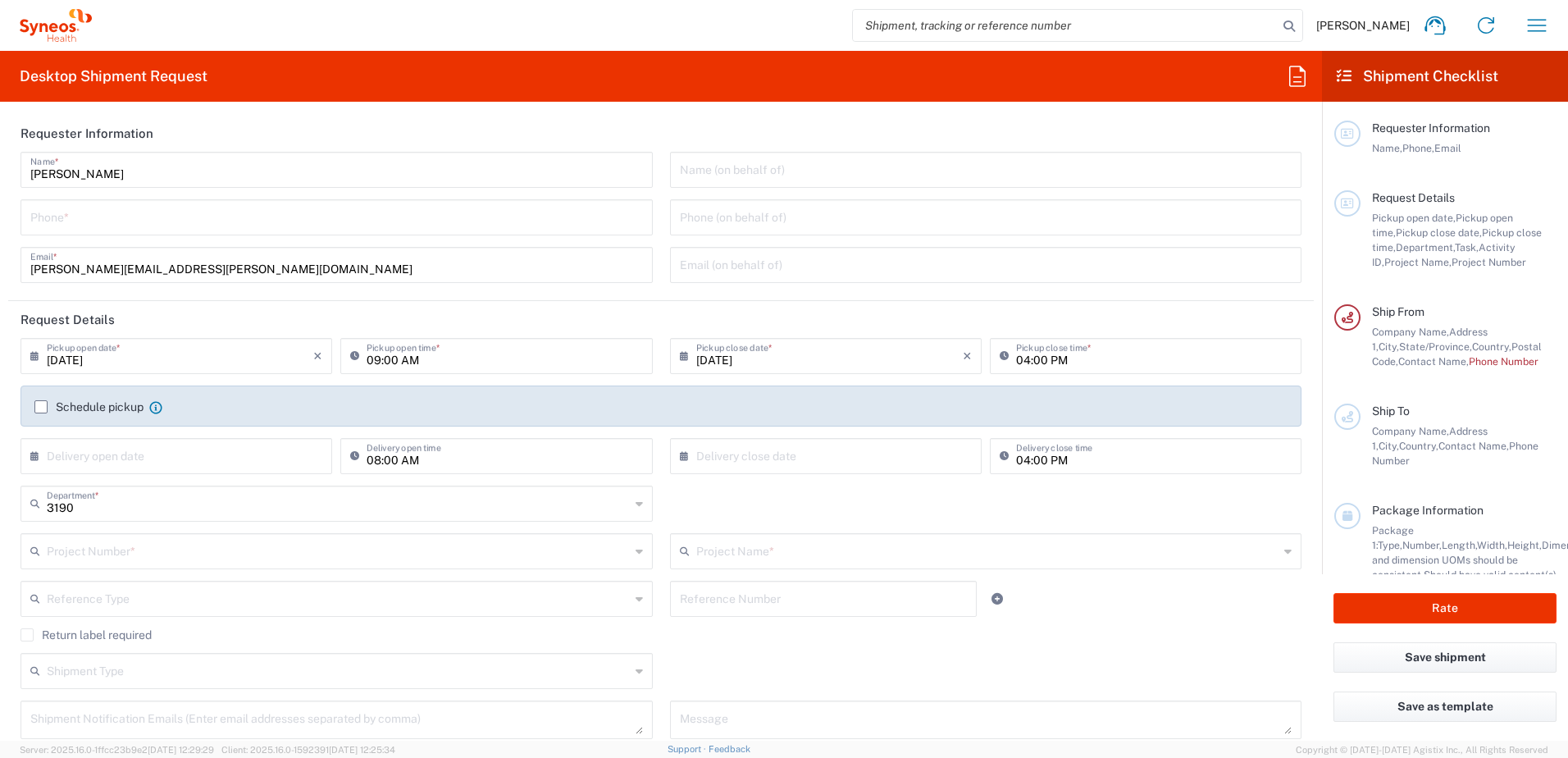
click at [91, 220] on input "tel" at bounding box center [337, 216] width 613 height 29
type input "3035422248"
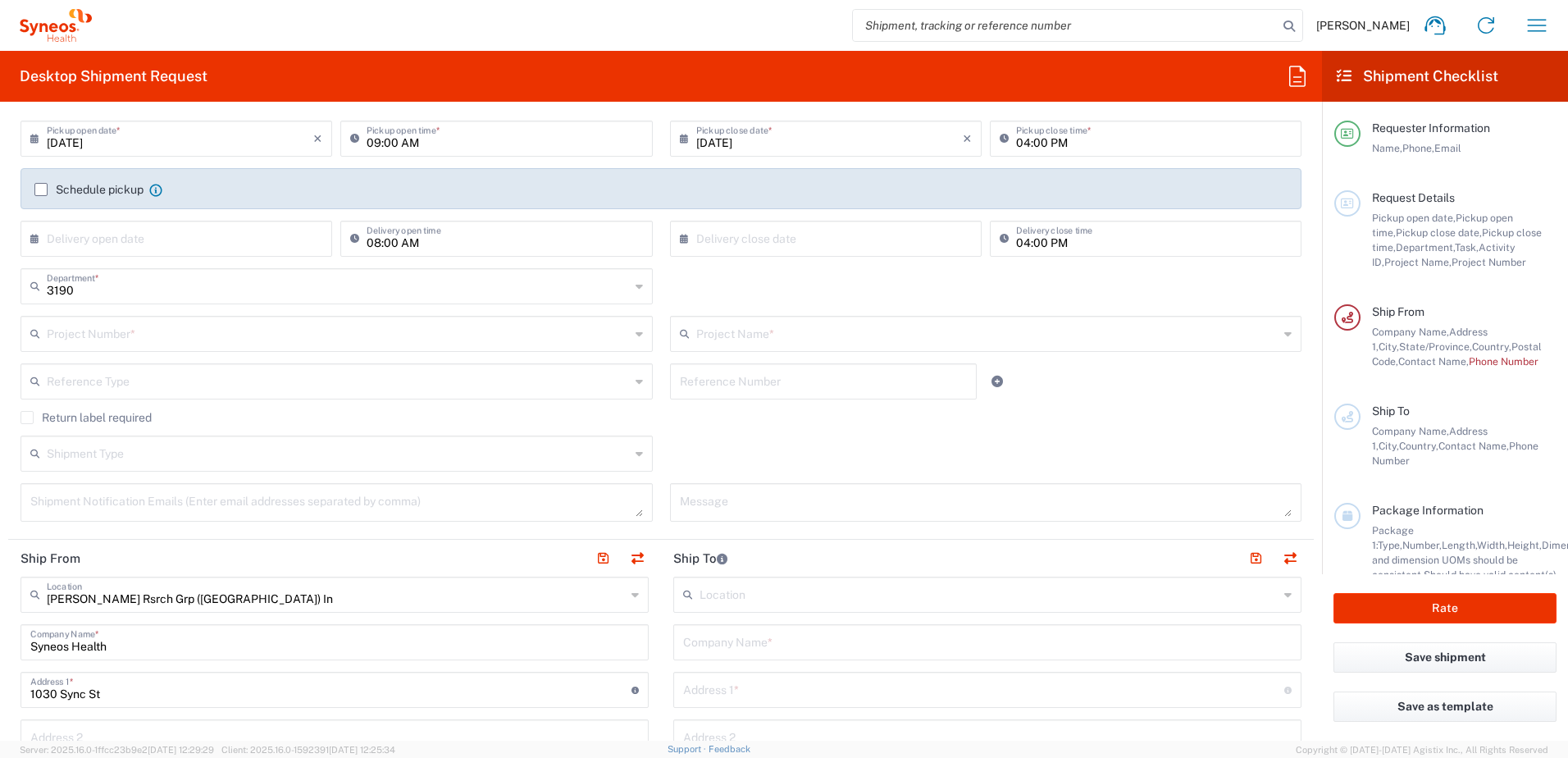
scroll to position [246, 0]
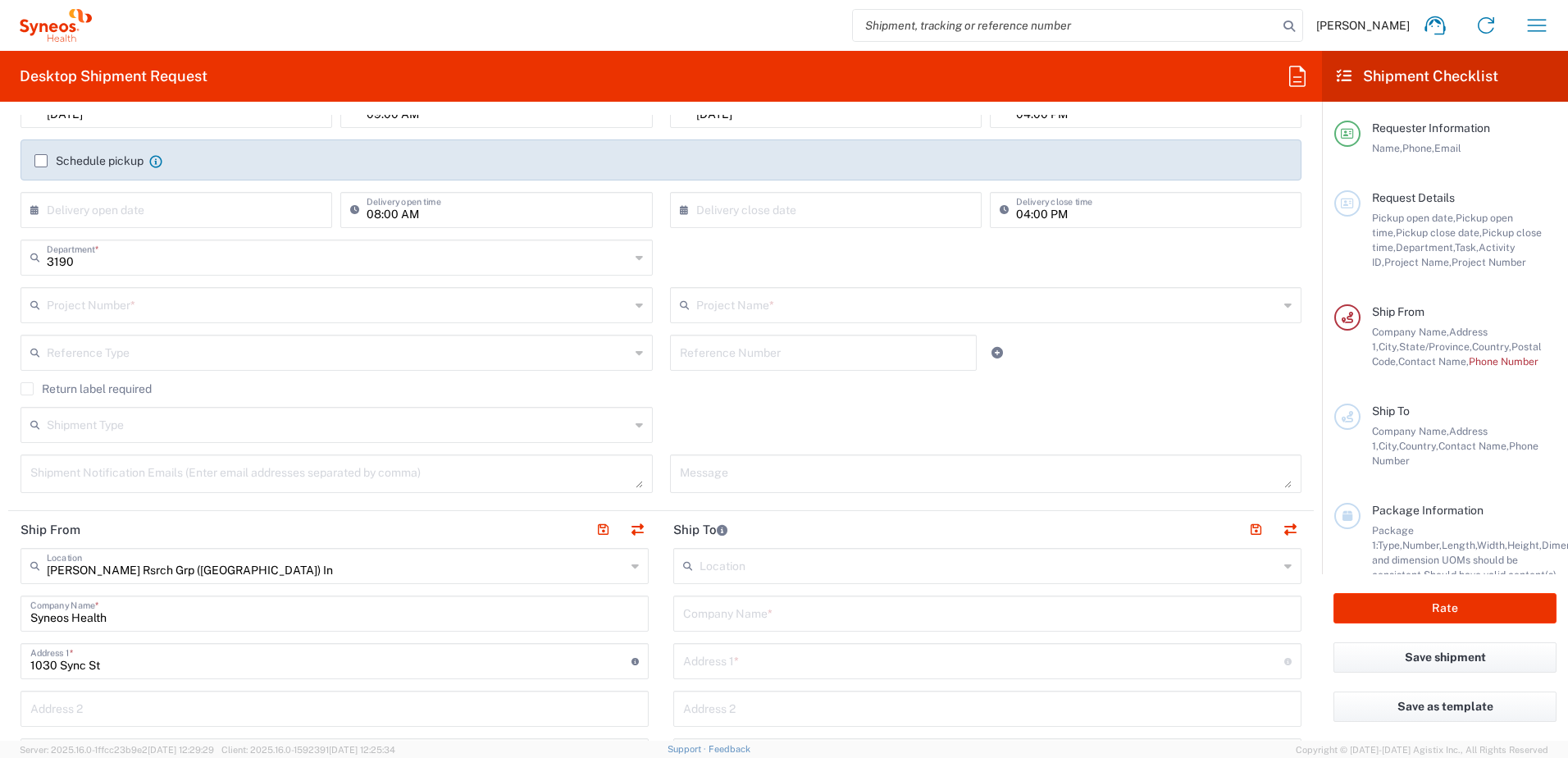
click at [173, 314] on input "text" at bounding box center [338, 304] width 583 height 29
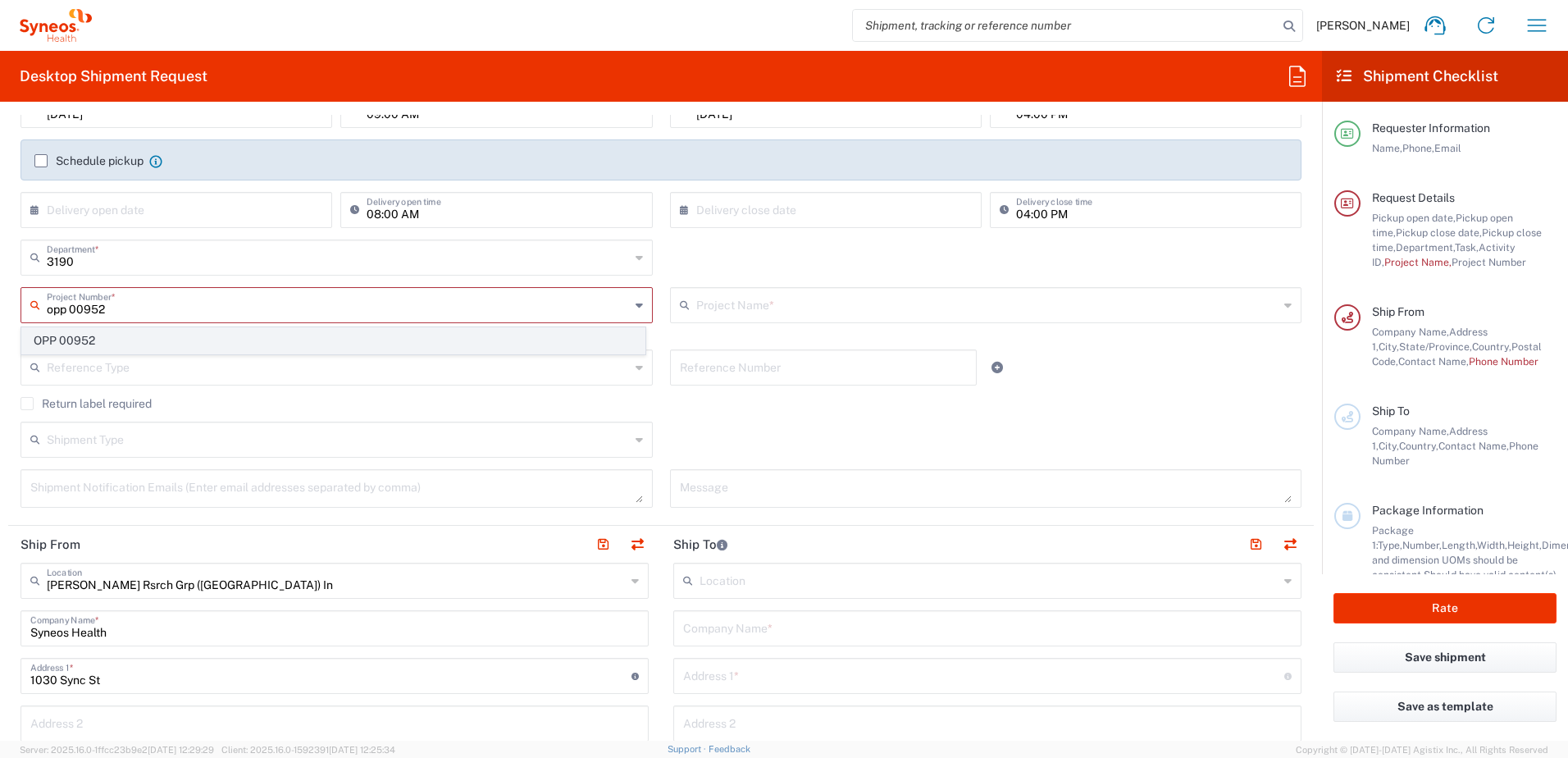
click at [129, 339] on span "OPP 00952" at bounding box center [333, 341] width 622 height 26
type input "OPP 00952"
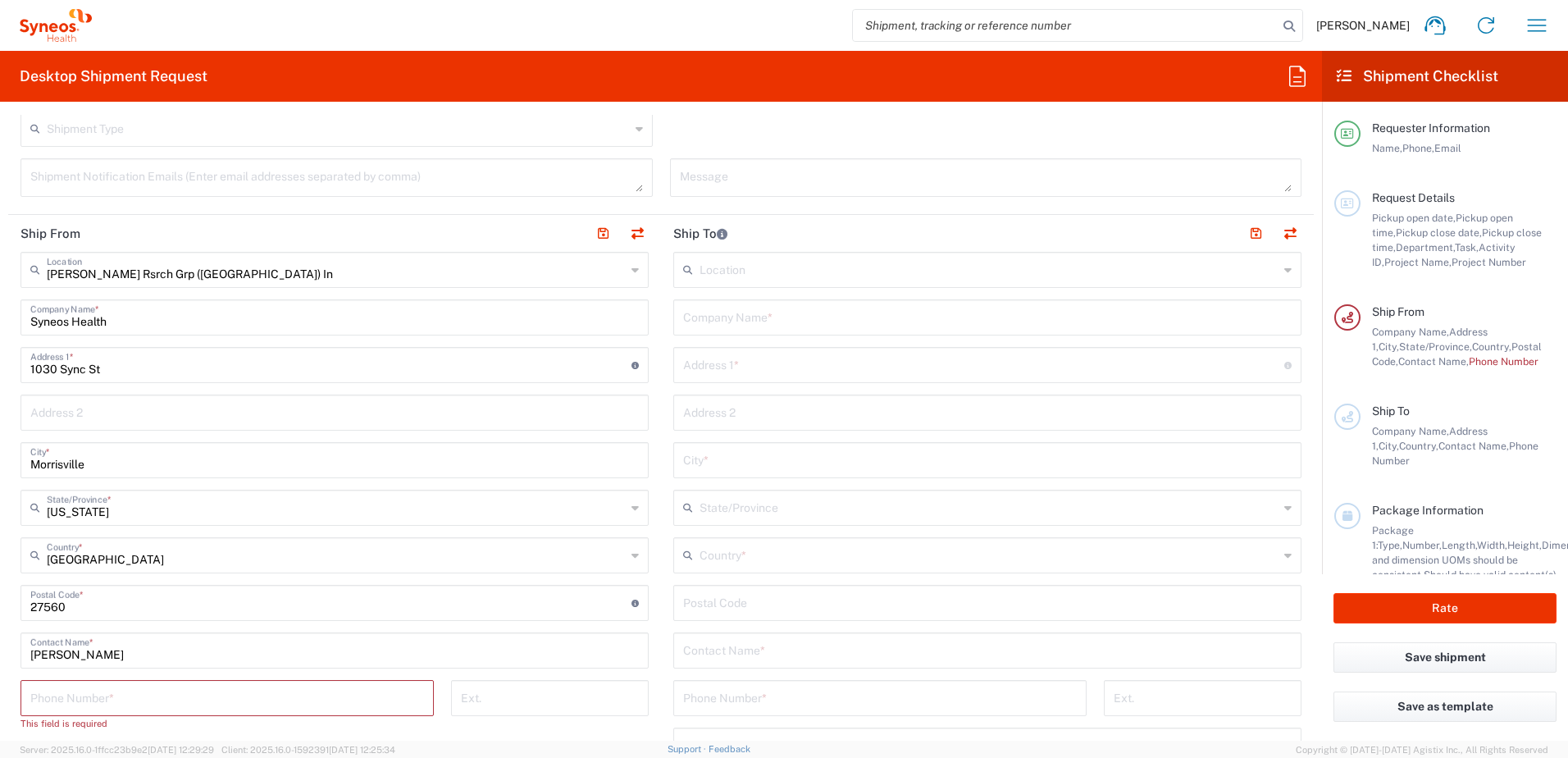
type input "802-WWC-006"
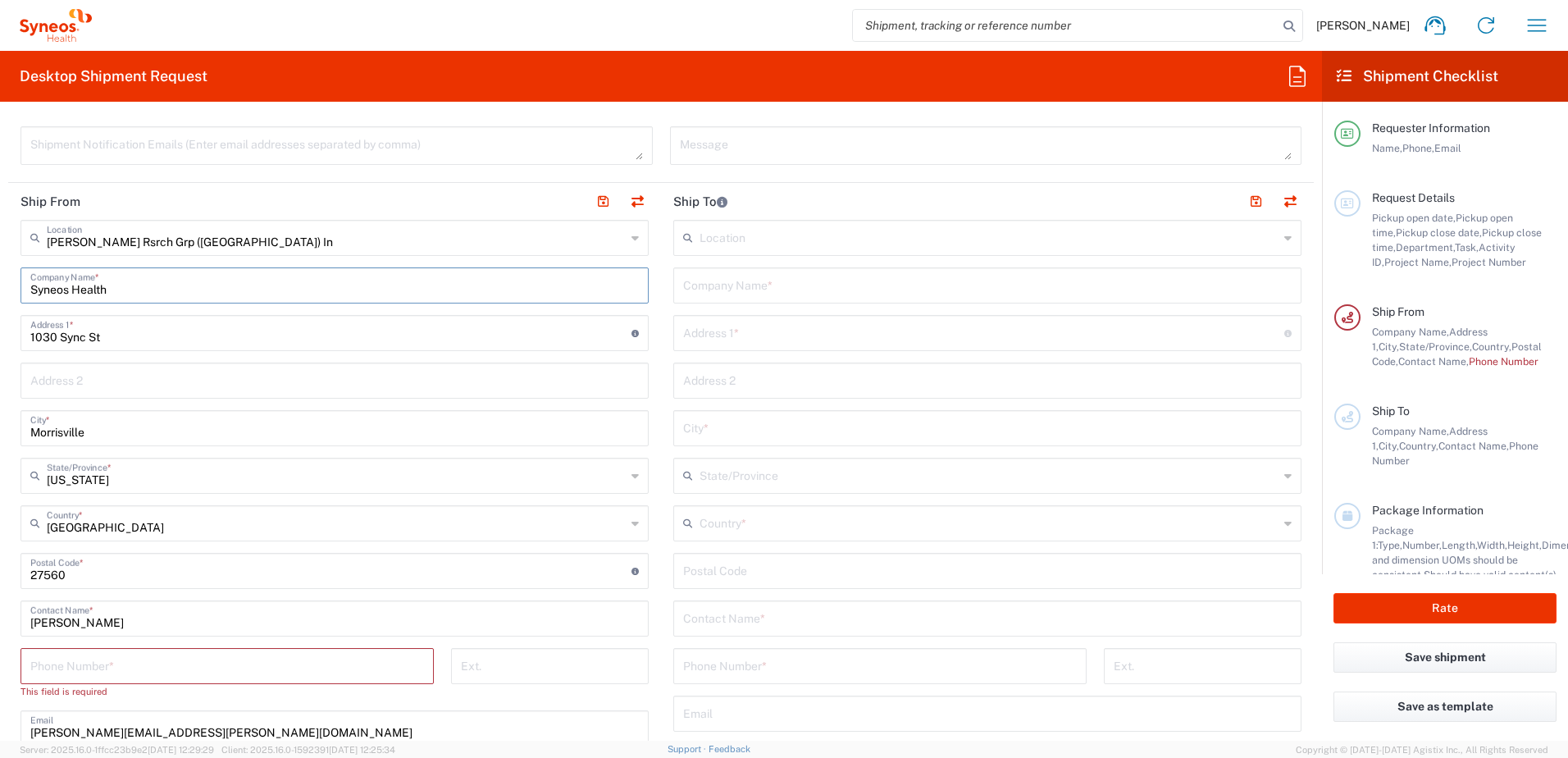
drag, startPoint x: 121, startPoint y: 283, endPoint x: -174, endPoint y: 266, distance: 295.5
click at [0, 266] on html "[PERSON_NAME] Home Shipment estimator Shipment tracking Desktop shipment reques…" at bounding box center [784, 379] width 1568 height 758
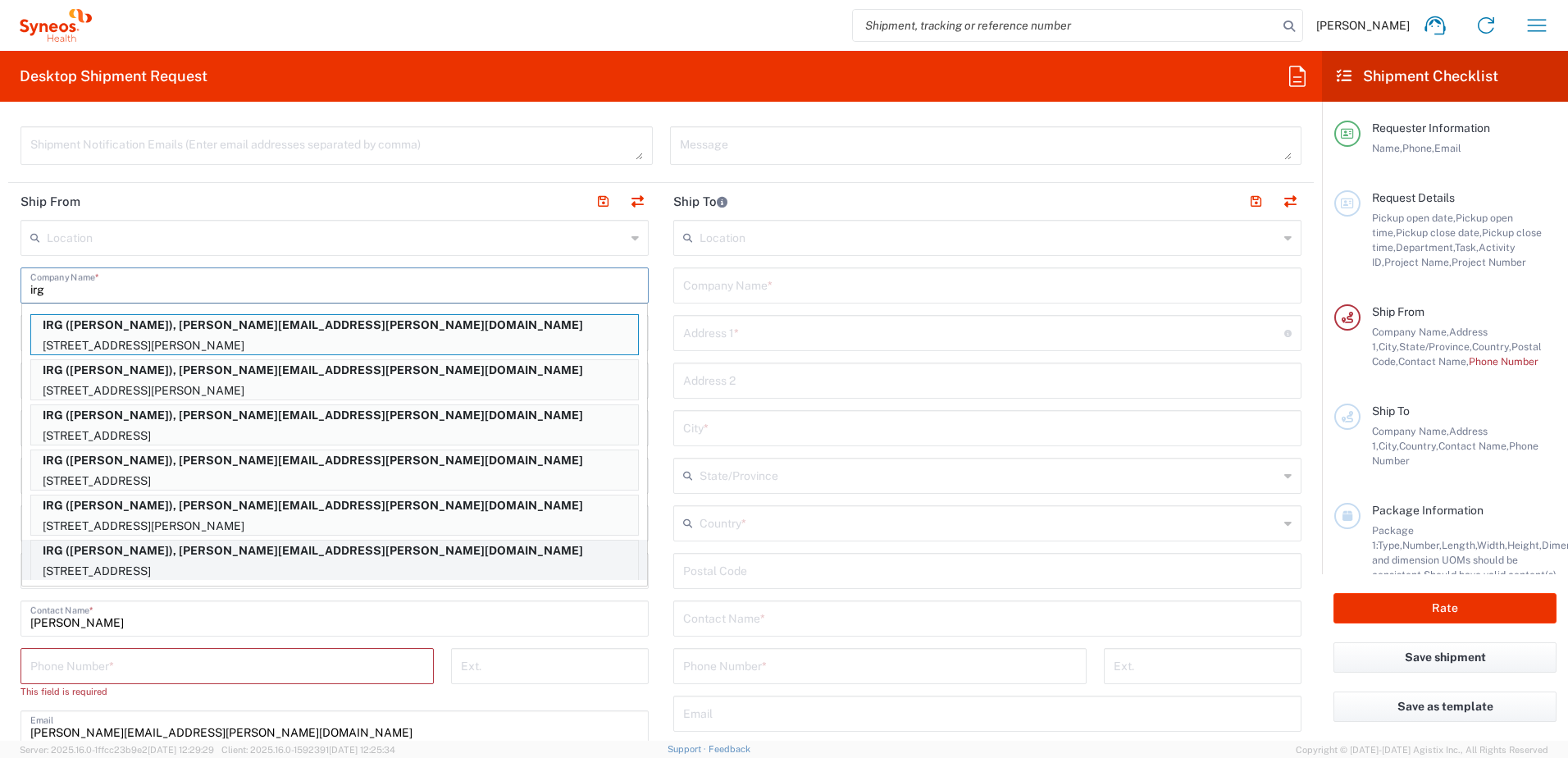
click at [167, 560] on p "IRG ([PERSON_NAME]), [PERSON_NAME][EMAIL_ADDRESS][PERSON_NAME][DOMAIN_NAME]" at bounding box center [334, 550] width 607 height 21
type input "IRG"
type input "1 TEL CIRCLE"
type input "BENNINGTON"
type input "[US_STATE]"
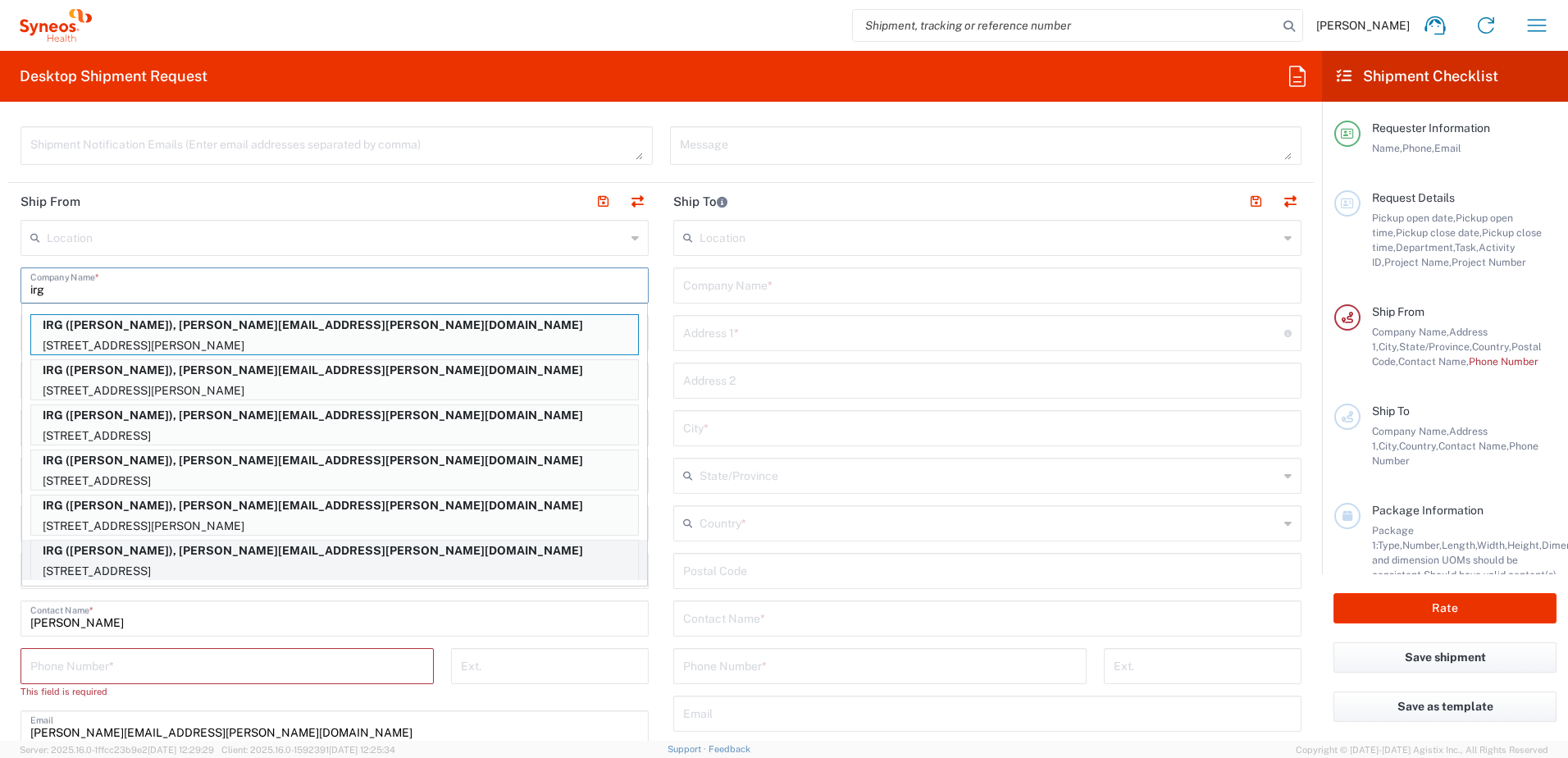
type input "05201"
type input "[PERSON_NAME]"
type input "7724753611"
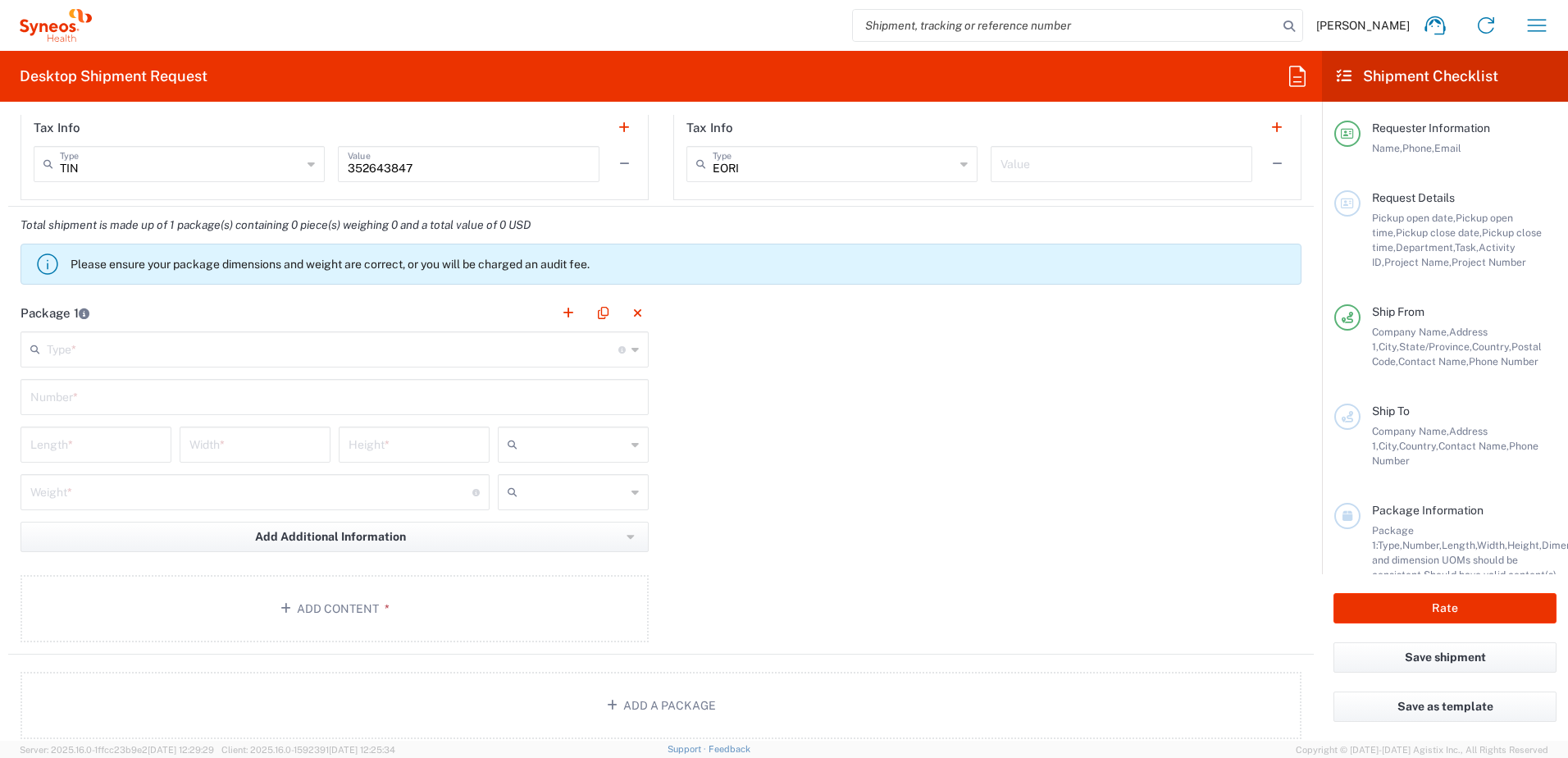
scroll to position [1312, 0]
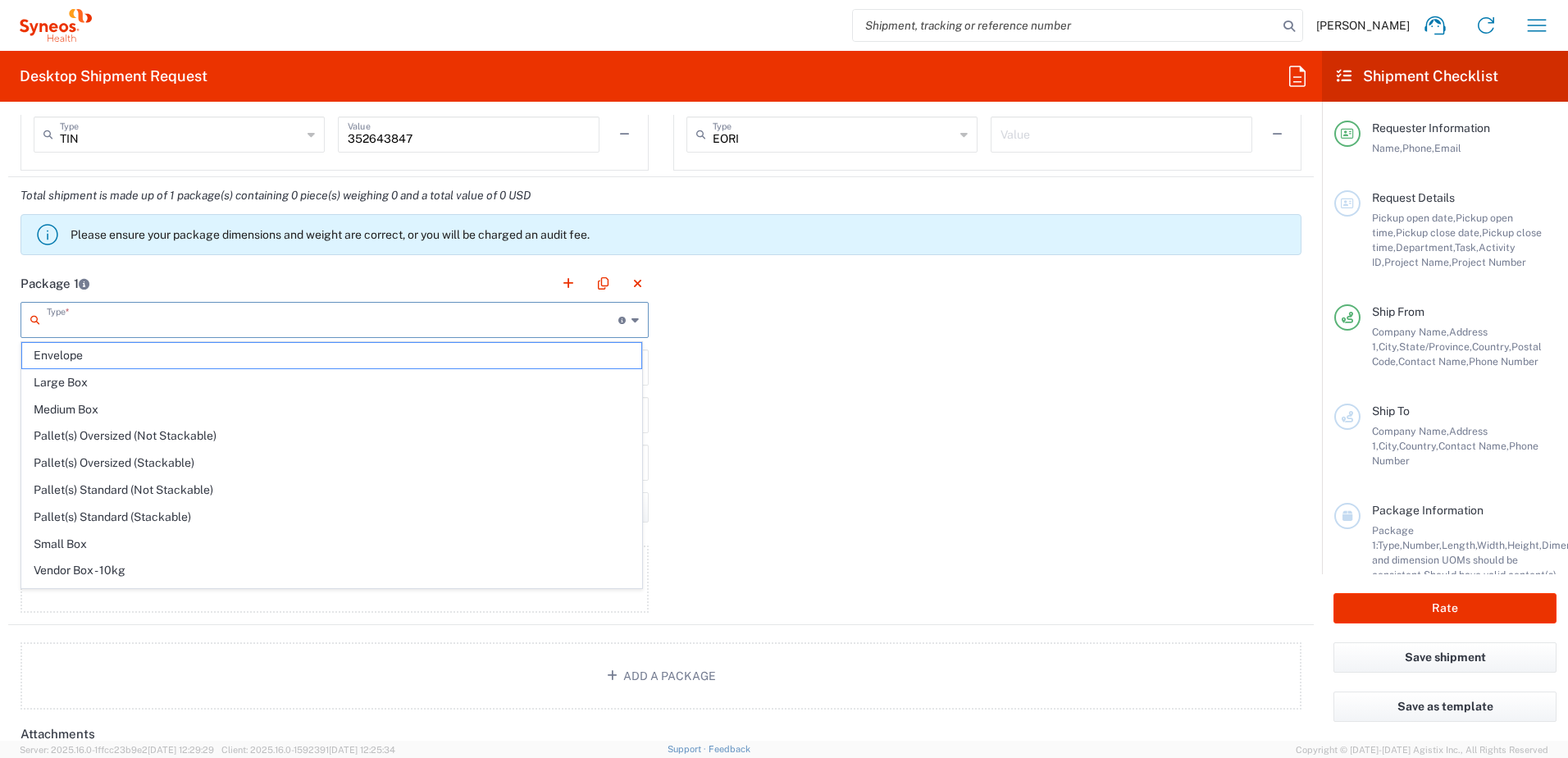
click at [118, 318] on input "text" at bounding box center [332, 319] width 572 height 29
click at [138, 360] on span "Envelope" at bounding box center [332, 355] width 619 height 26
type input "Envelope"
type input "1"
type input "9.5"
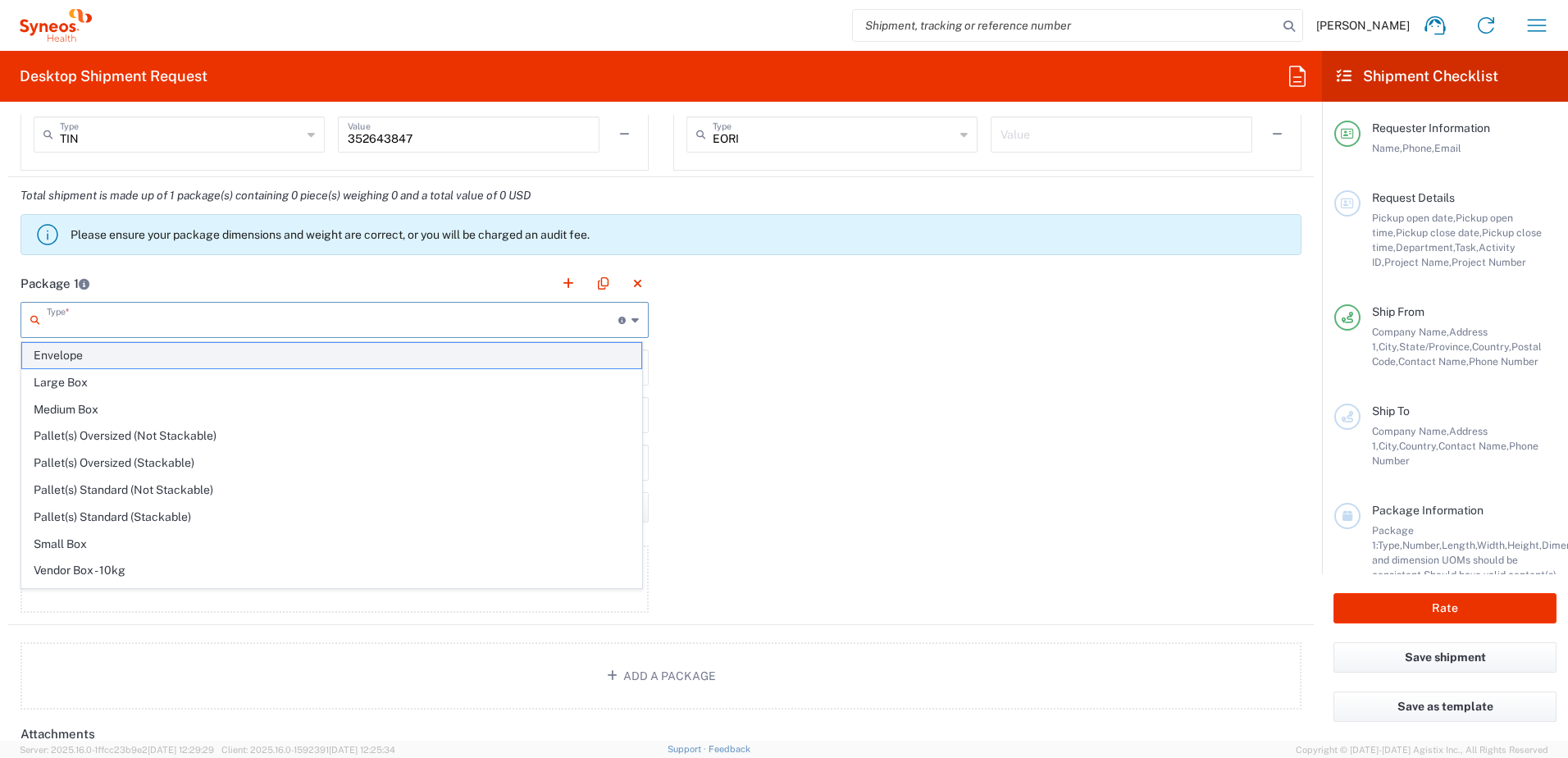
type input "12.5"
type input "0.25"
type input "in"
type input "0.45"
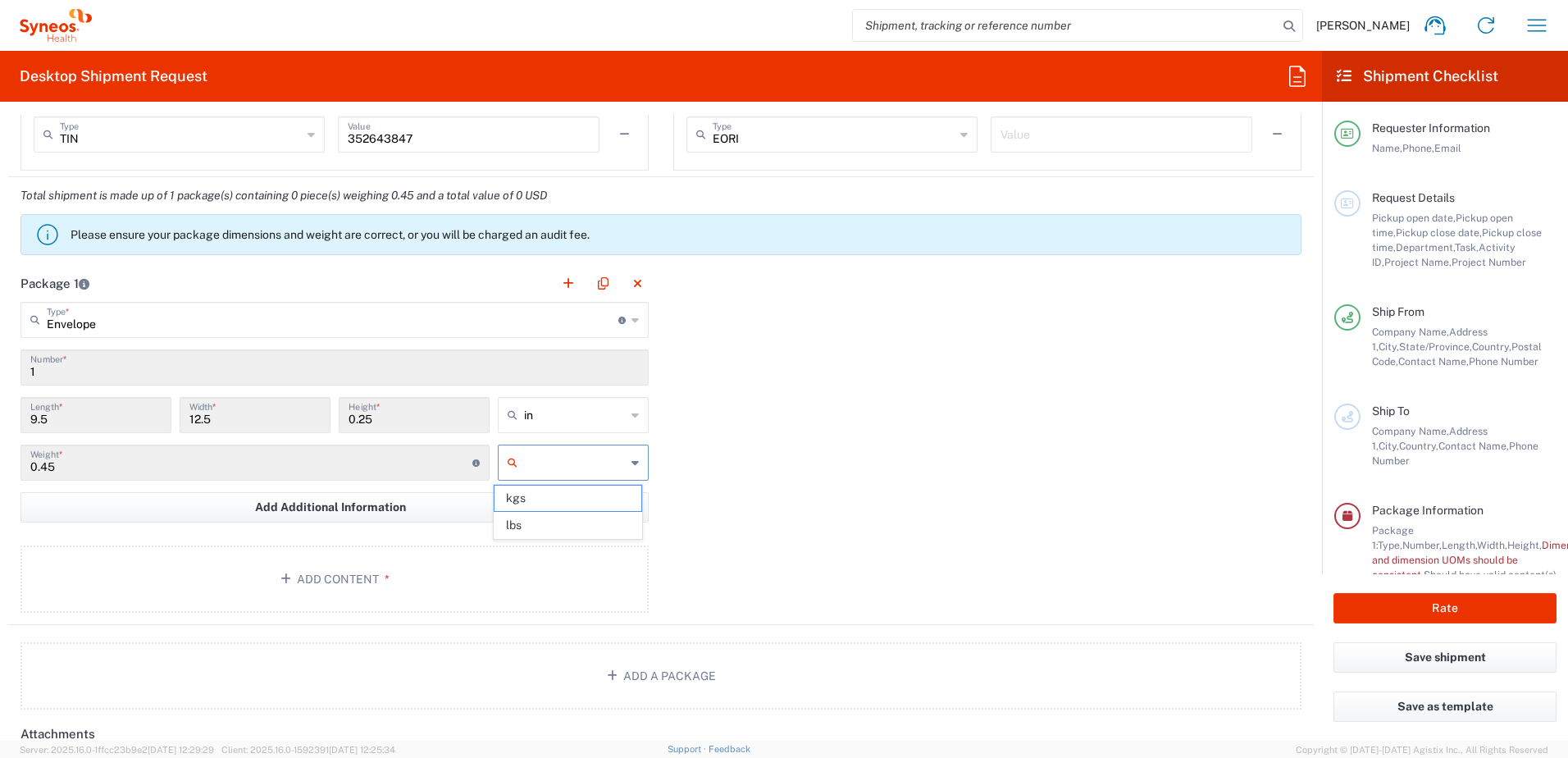
click at [544, 466] on input "text" at bounding box center [574, 462] width 102 height 26
click at [572, 520] on span "lbs" at bounding box center [567, 526] width 146 height 26
type input "lbs"
click at [403, 561] on button "Add Content *" at bounding box center [334, 579] width 628 height 68
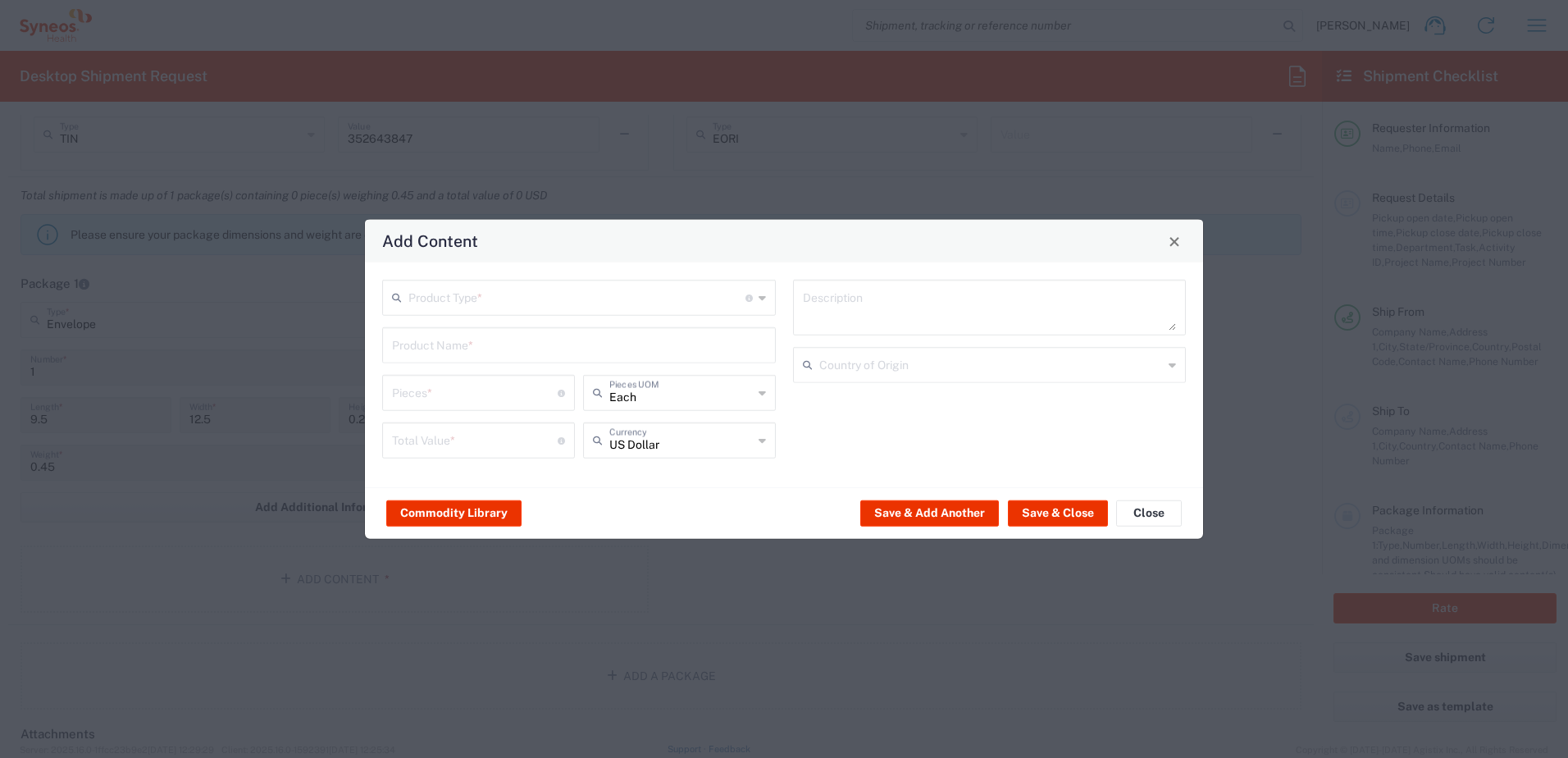
click at [486, 293] on input "text" at bounding box center [577, 297] width 337 height 29
click at [468, 335] on span "Documents" at bounding box center [578, 333] width 391 height 26
type input "Documents"
type input "1"
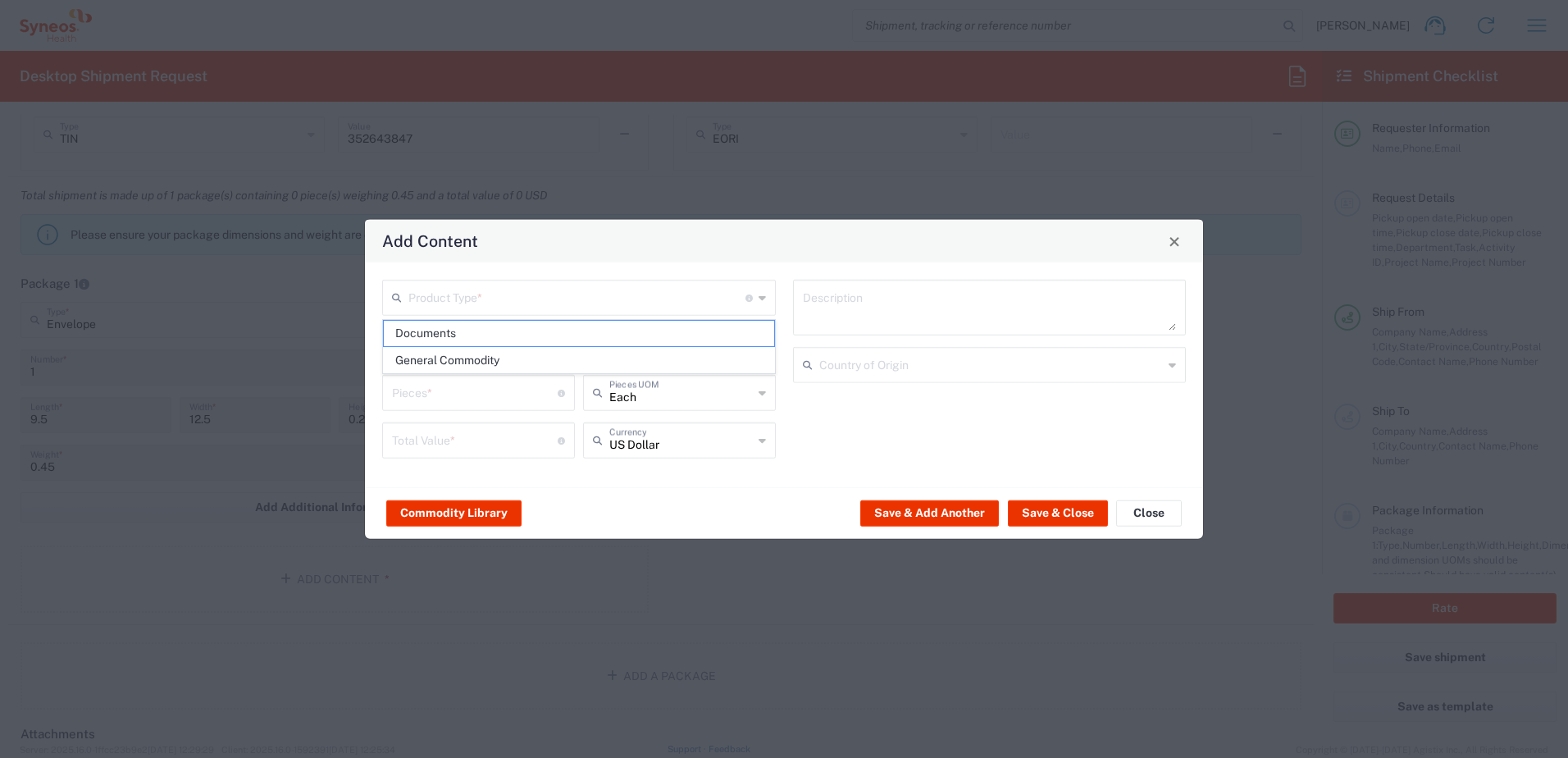
type input "1"
type textarea "Documents"
click at [1068, 515] on button "Save & Close" at bounding box center [1057, 512] width 100 height 26
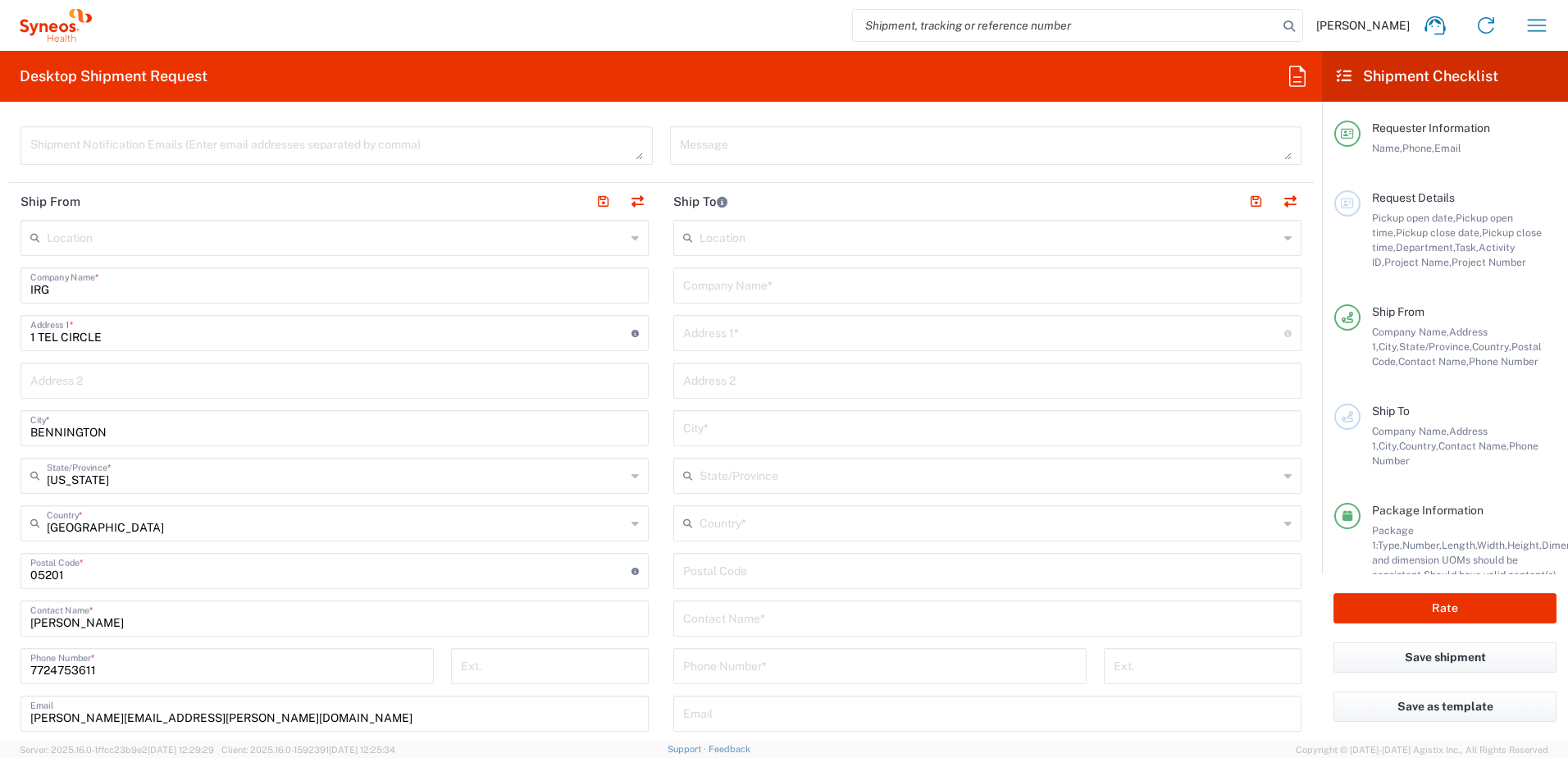
scroll to position [656, 0]
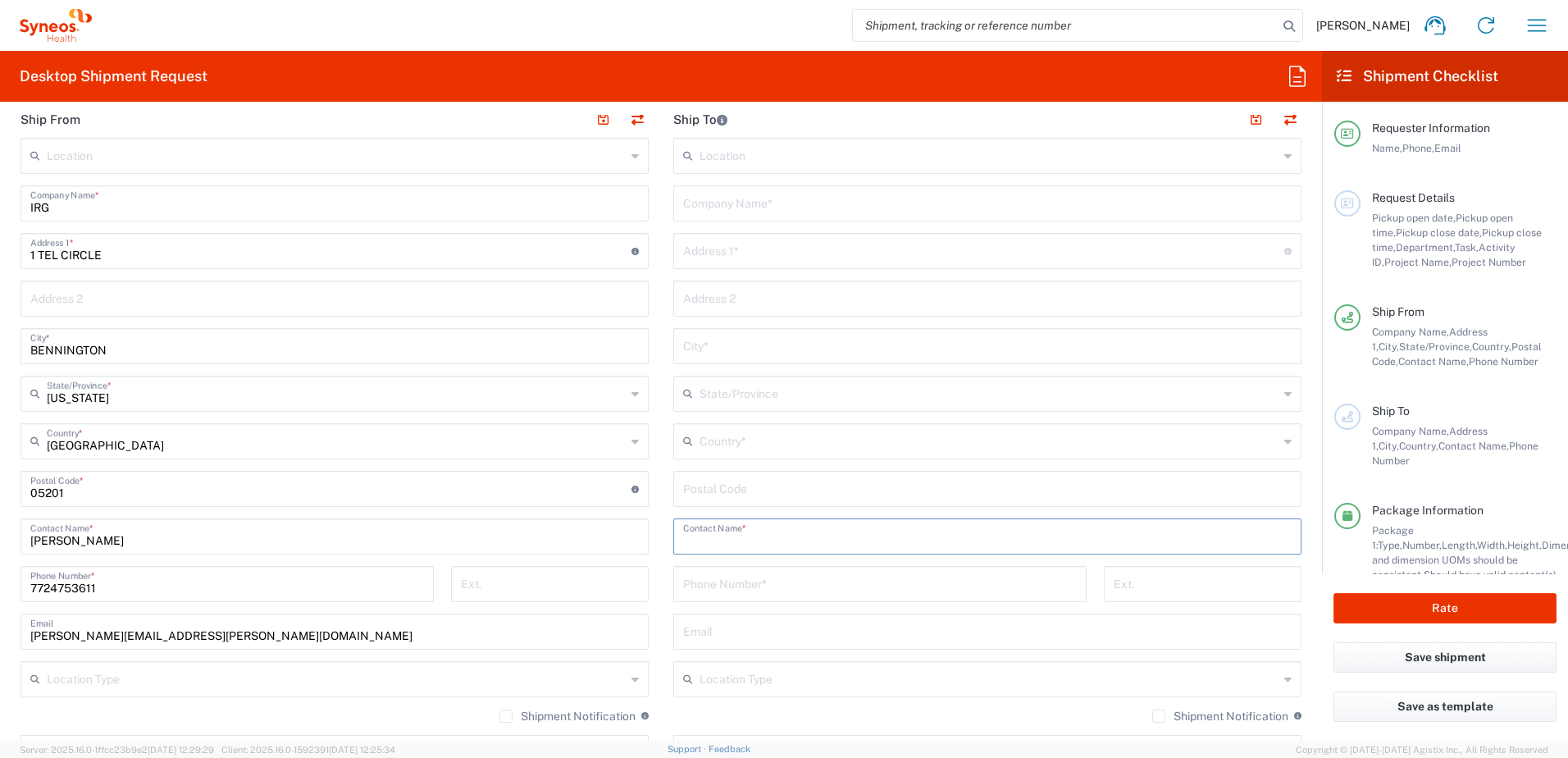
click at [770, 540] on input "text" at bounding box center [987, 535] width 608 height 29
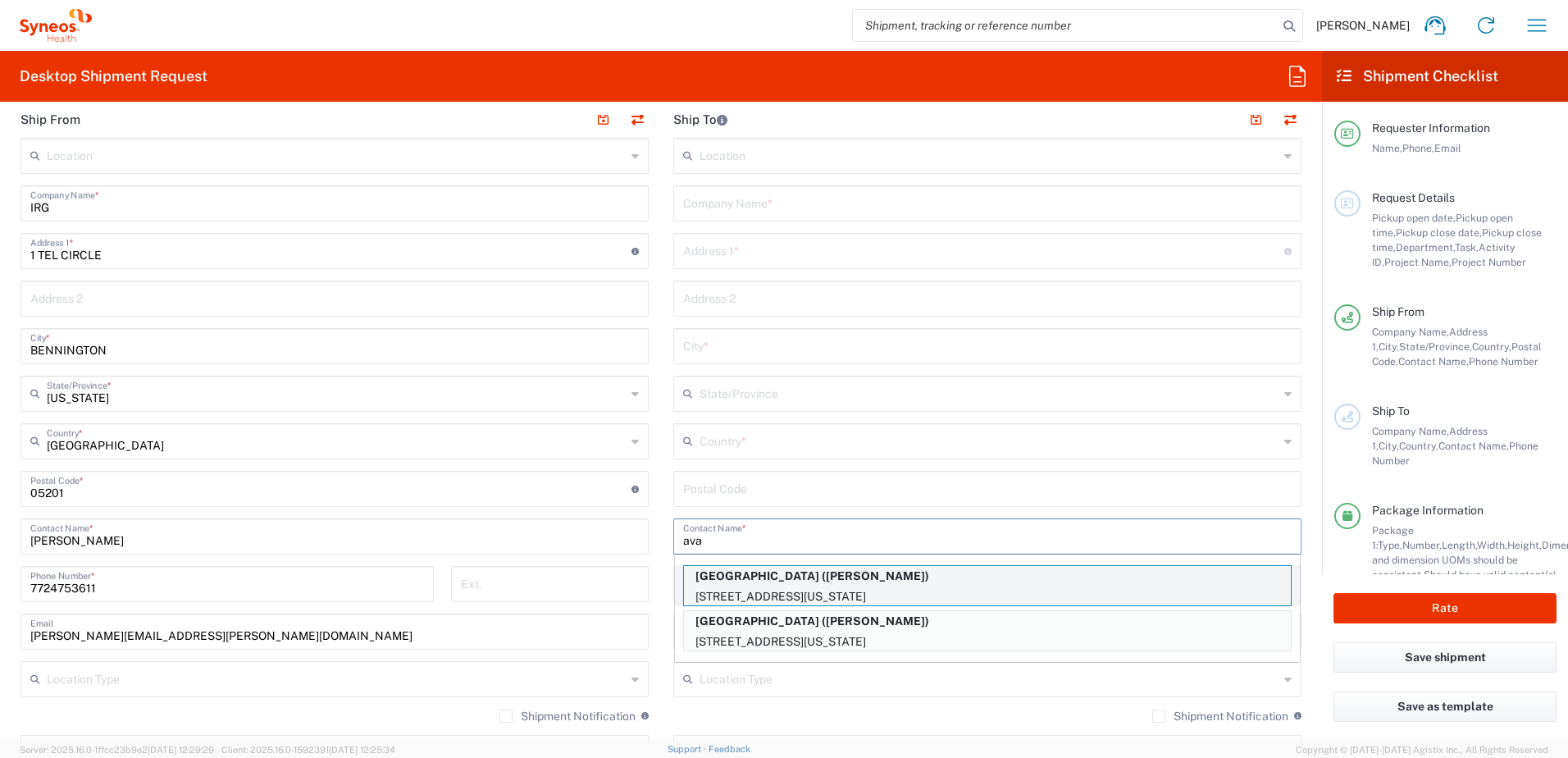
type input "ava"
click at [937, 577] on p "[GEOGRAPHIC_DATA] ([PERSON_NAME])" at bounding box center [987, 576] width 607 height 21
type input "[GEOGRAPHIC_DATA]"
type input "[STREET_ADDRESS]"
type input "BLDG D STE 177"
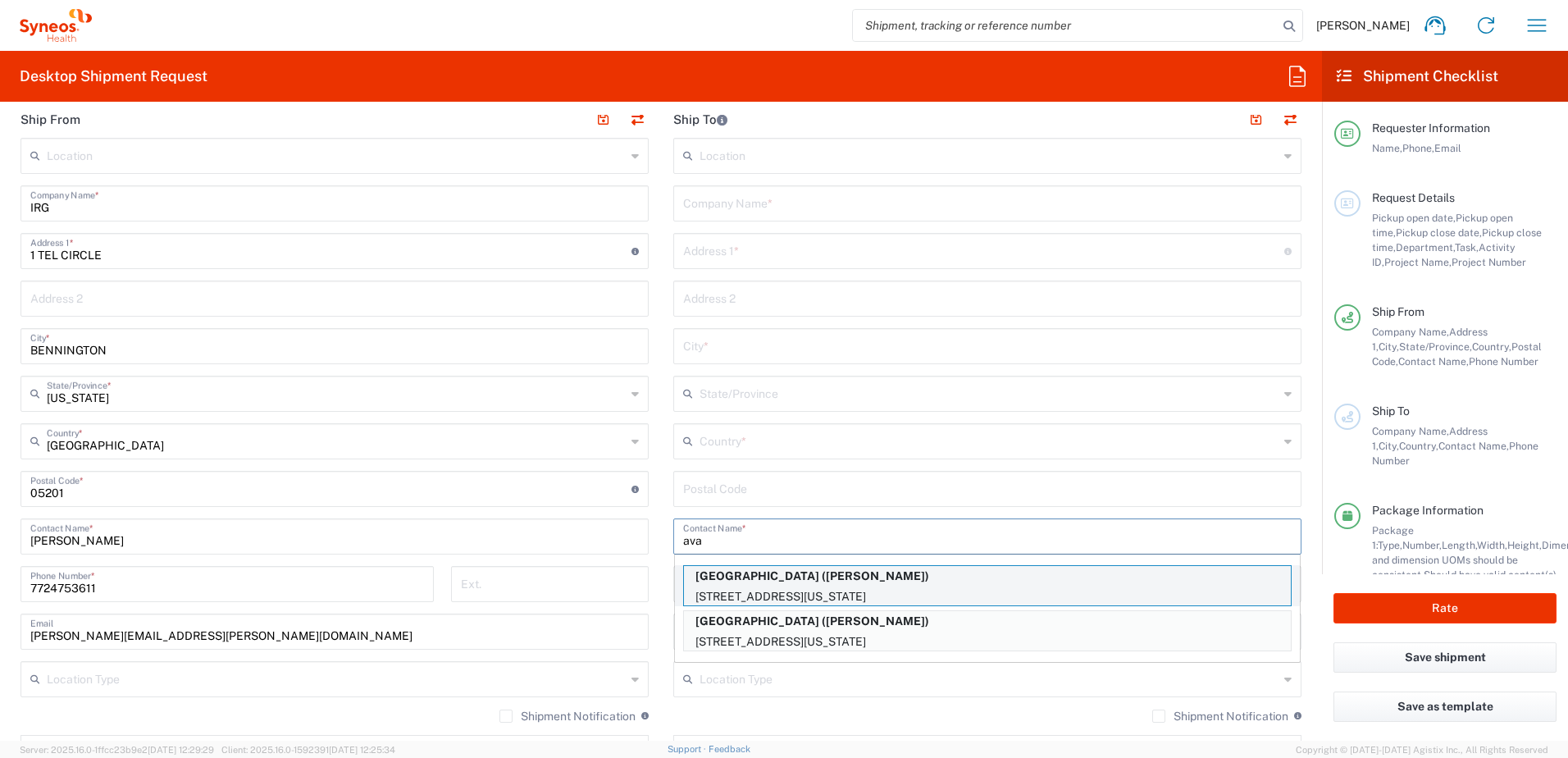
type input "[US_STATE]"
type input "[GEOGRAPHIC_DATA]"
type input "20007"
type input "[PERSON_NAME]"
type input "2026874074"
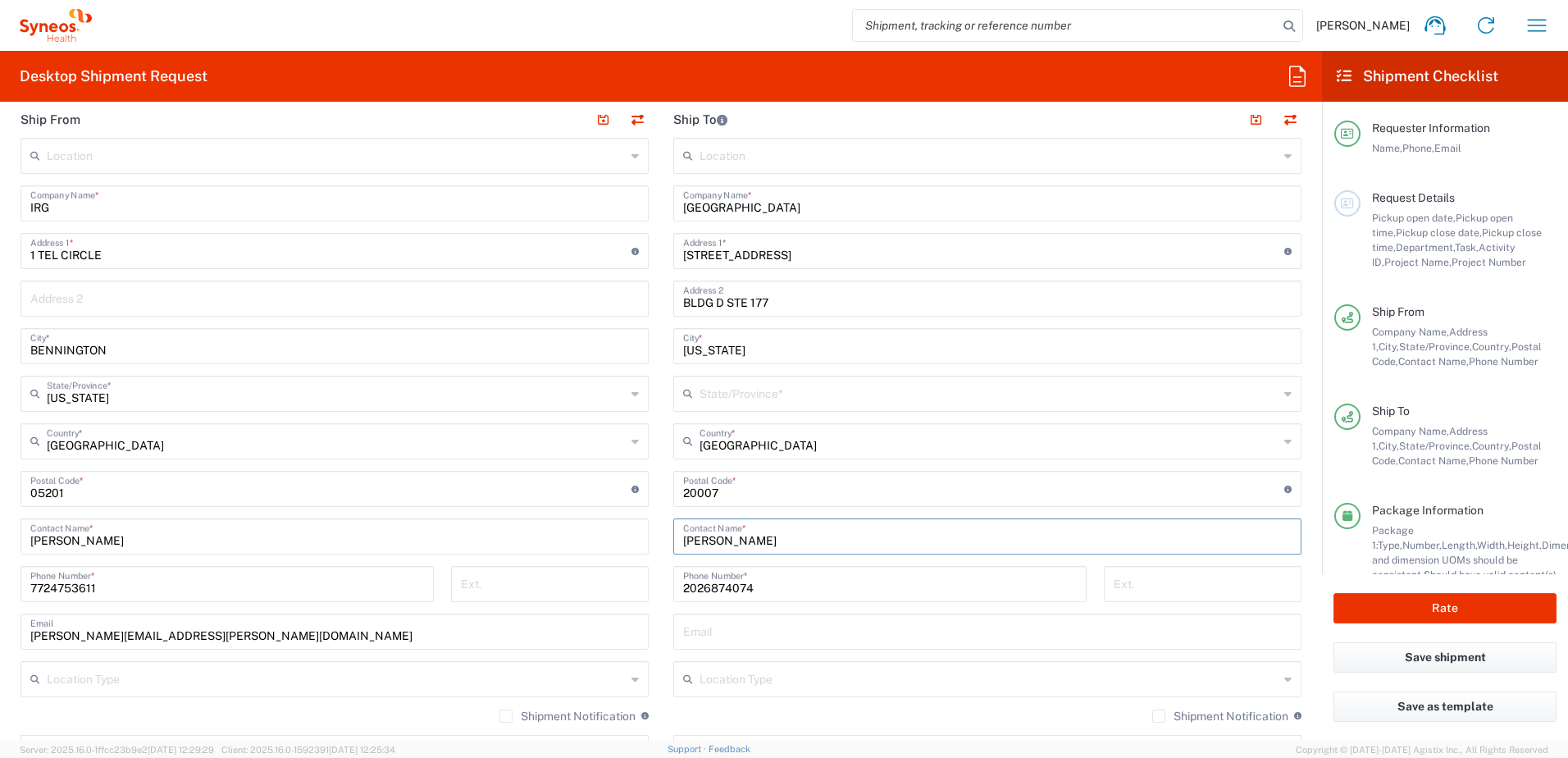
type input "[US_STATE]"
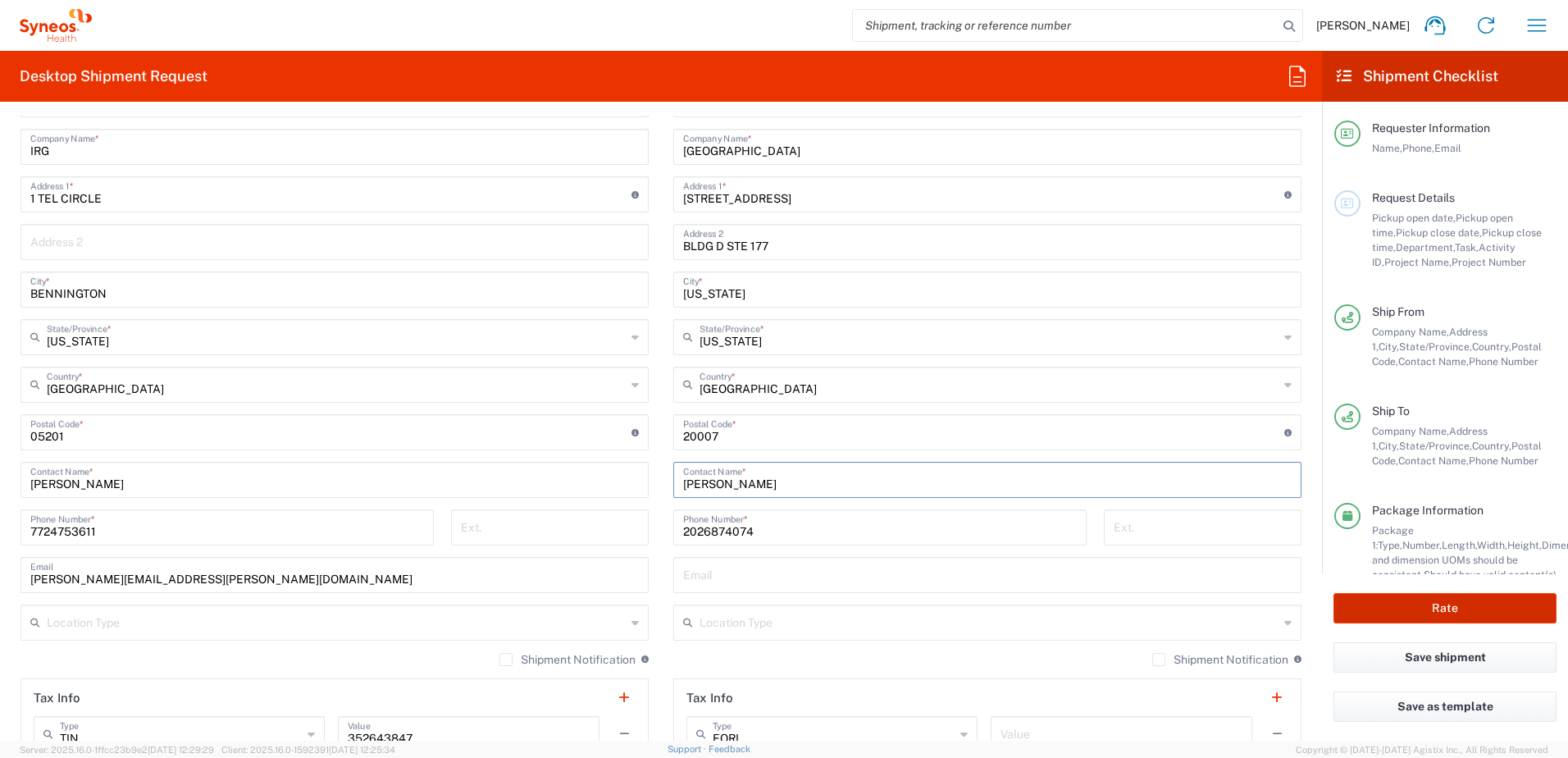
scroll to position [738, 0]
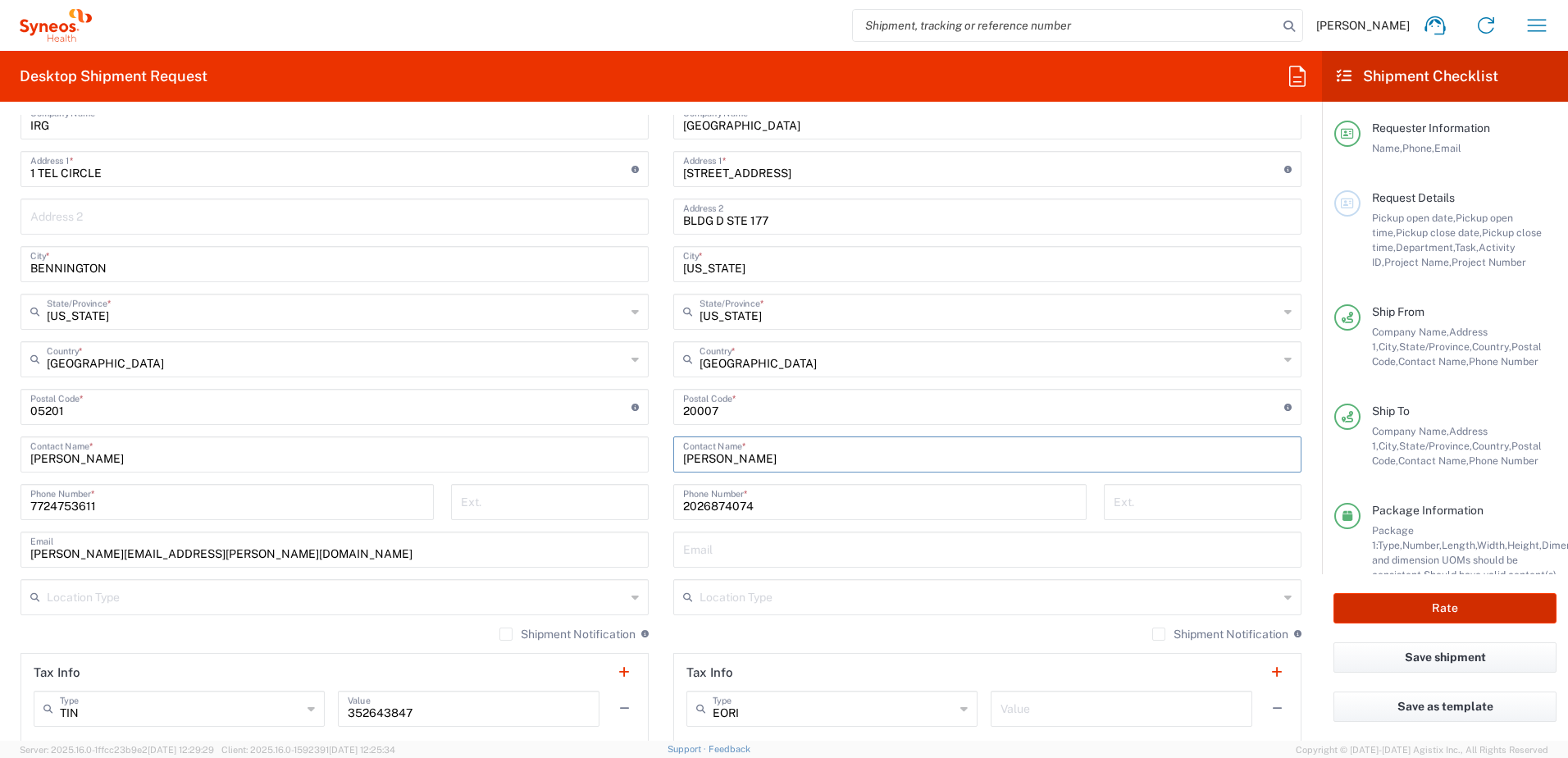
click at [1365, 603] on button "Rate" at bounding box center [1444, 608] width 223 height 31
type input "OPP 00952"
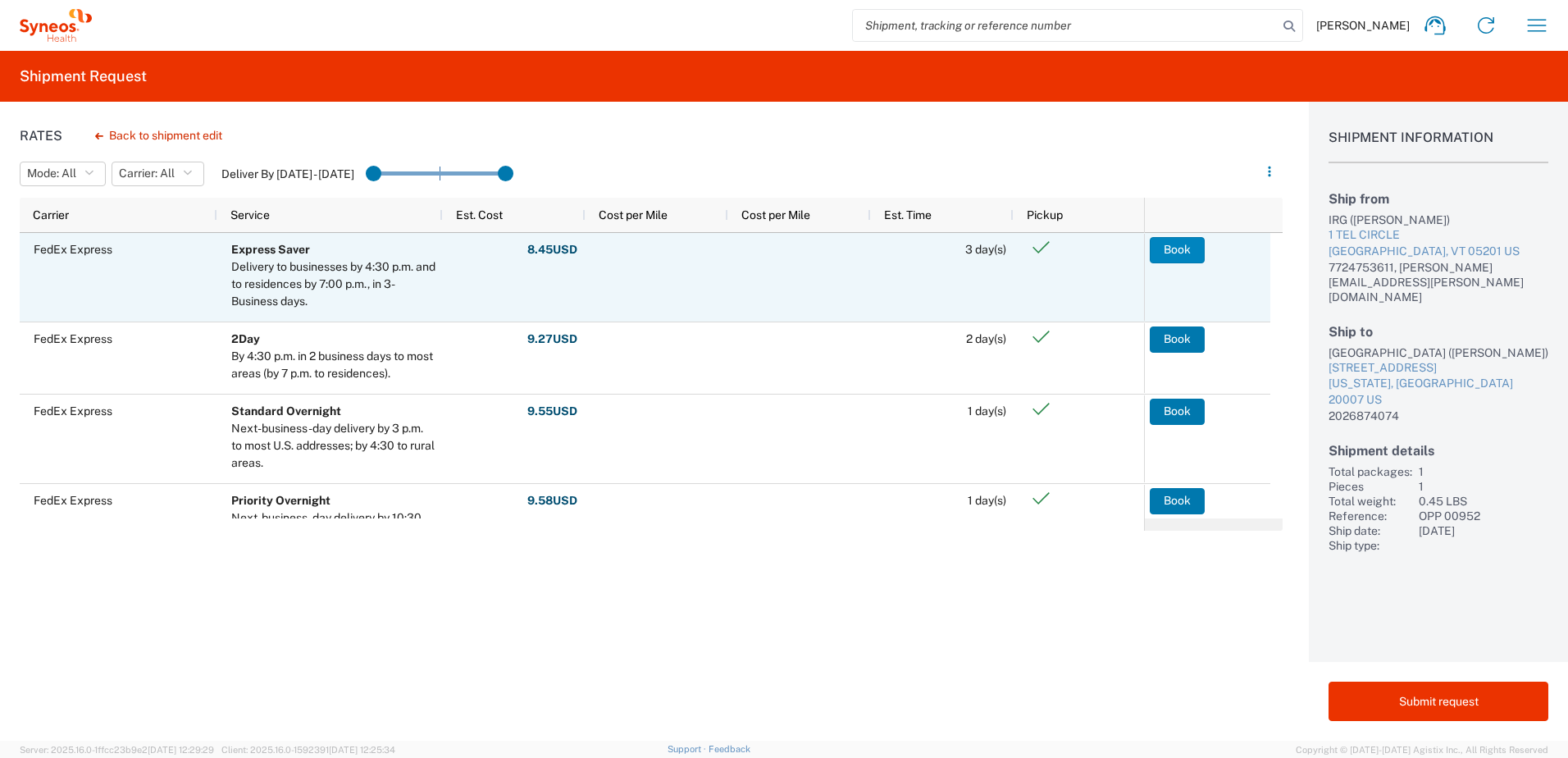
click at [1162, 253] on button "Book" at bounding box center [1177, 250] width 55 height 26
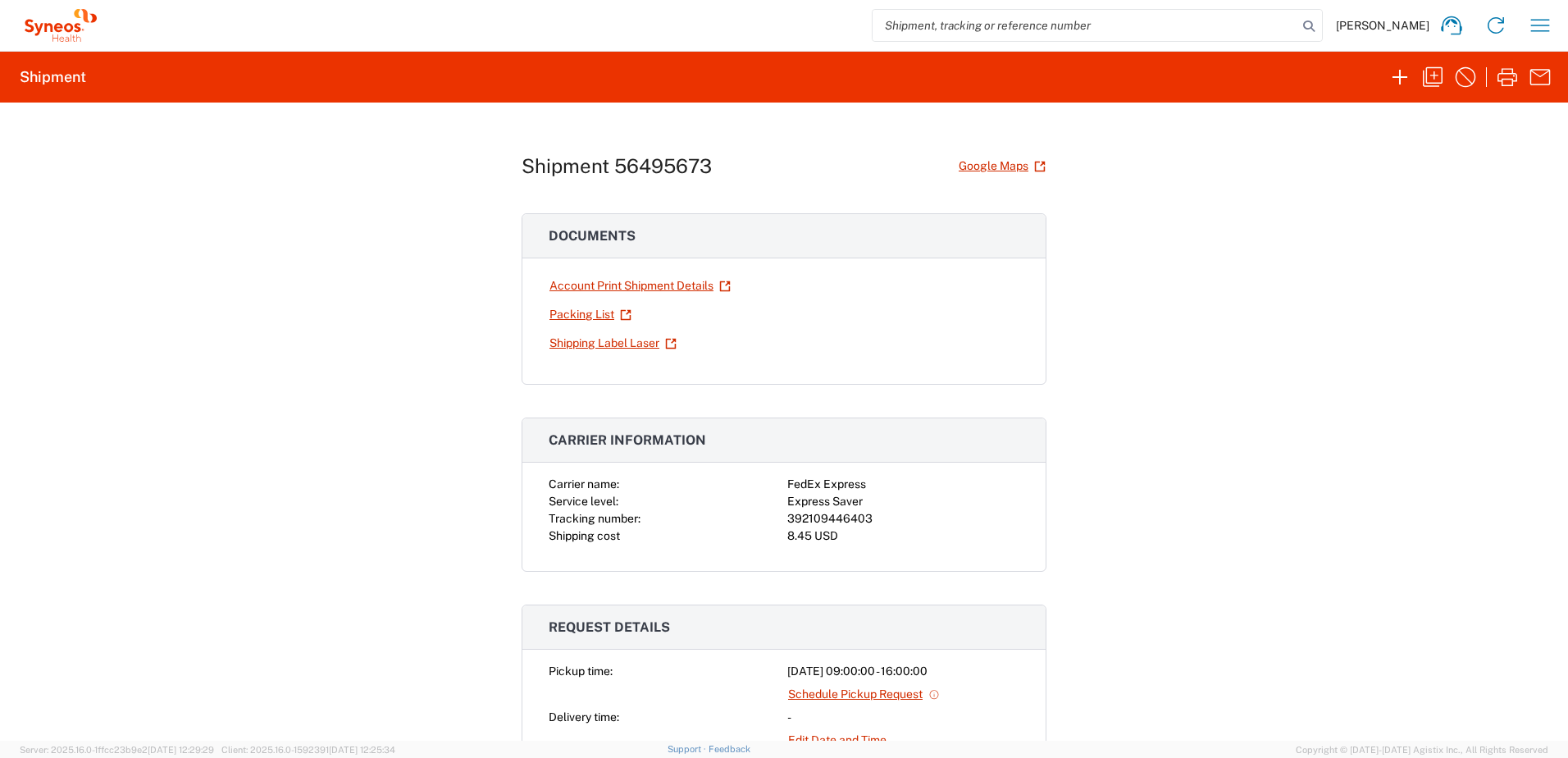
drag, startPoint x: 1332, startPoint y: 274, endPoint x: 1416, endPoint y: 11, distance: 276.1
click at [1332, 273] on div "Shipment 56495673 Google Maps Documents Account Print Shipment Details Packing …" at bounding box center [784, 421] width 1568 height 638
